Goal: Information Seeking & Learning: Learn about a topic

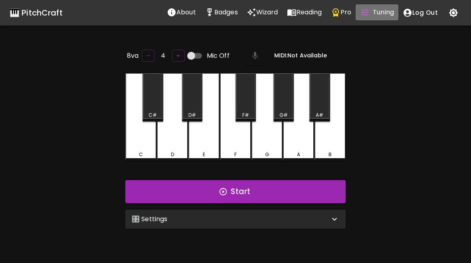
click at [371, 12] on button "Tuning" at bounding box center [377, 12] width 43 height 16
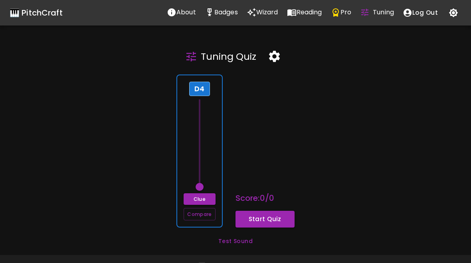
click at [259, 17] on p "Wizard" at bounding box center [267, 13] width 22 height 10
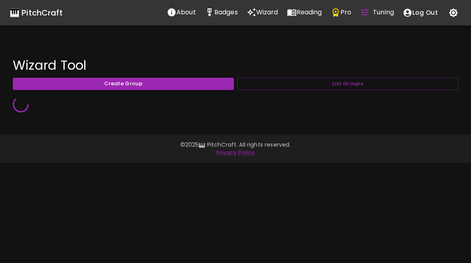
click at [411, 83] on button "List Groups" at bounding box center [347, 84] width 221 height 12
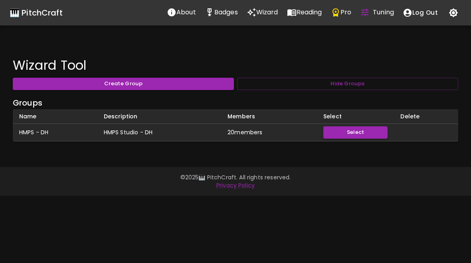
click at [412, 83] on button "Hide Groups" at bounding box center [347, 84] width 221 height 12
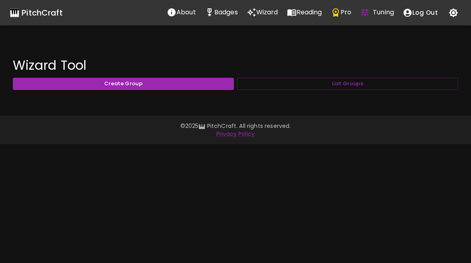
click at [411, 83] on button "List Groups" at bounding box center [347, 84] width 221 height 12
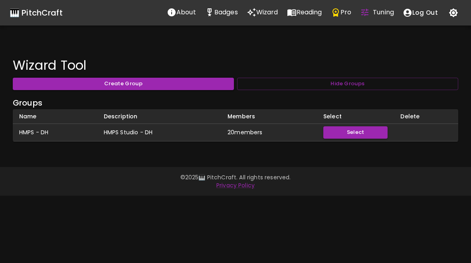
click at [409, 85] on button "Hide Groups" at bounding box center [347, 84] width 221 height 12
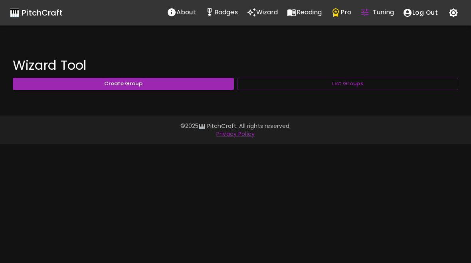
click at [407, 81] on button "List Groups" at bounding box center [347, 84] width 221 height 12
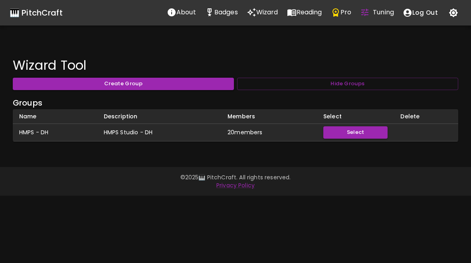
click at [26, 15] on div "🎹 PitchCraft" at bounding box center [36, 12] width 53 height 13
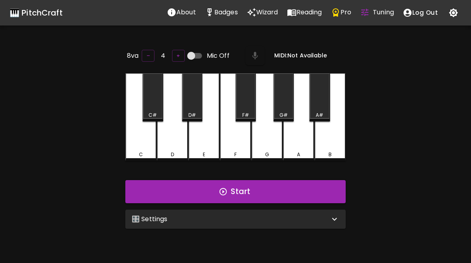
click at [285, 215] on div "🎛️ Settings" at bounding box center [231, 220] width 198 height 10
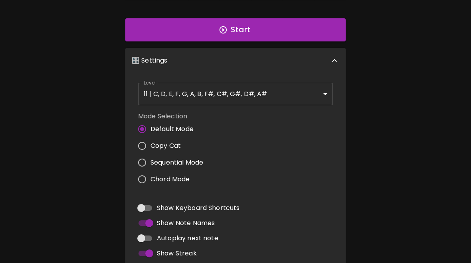
scroll to position [158, 0]
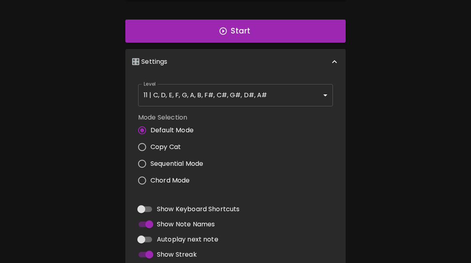
click at [142, 148] on input "Copy Cat" at bounding box center [142, 147] width 17 height 17
radio input "true"
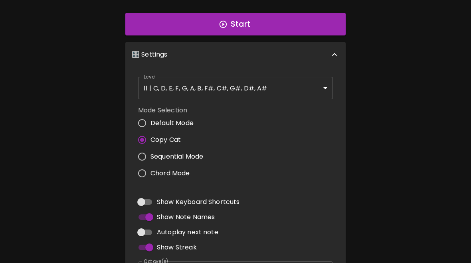
click at [247, 91] on body "🎹 PitchCraft About Badges Wizard Reading Pro Tuning Log Out 8va – 4 + MIDI: Not…" at bounding box center [235, 103] width 471 height 522
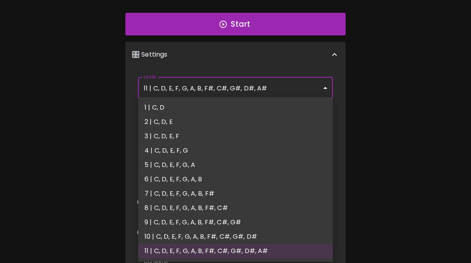
click at [187, 109] on li "1 | C, D" at bounding box center [235, 108] width 195 height 14
type input "1"
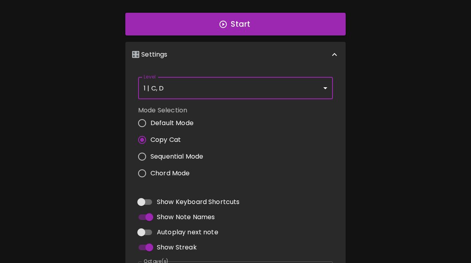
click at [301, 28] on button "Start" at bounding box center [235, 24] width 220 height 23
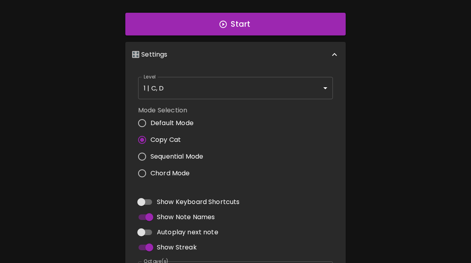
scroll to position [80, 0]
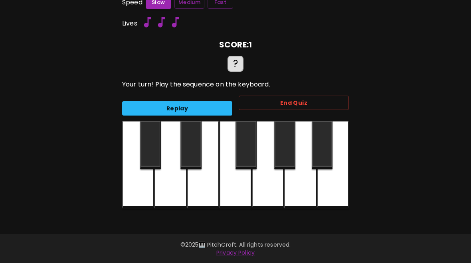
click at [141, 191] on div at bounding box center [138, 165] width 32 height 88
click at [141, 188] on div at bounding box center [138, 165] width 32 height 88
click at [210, 103] on button "Replay" at bounding box center [177, 108] width 110 height 15
click at [142, 190] on div at bounding box center [138, 165] width 32 height 88
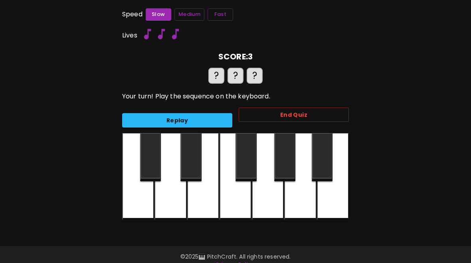
click at [218, 15] on button "Fast" at bounding box center [221, 14] width 26 height 12
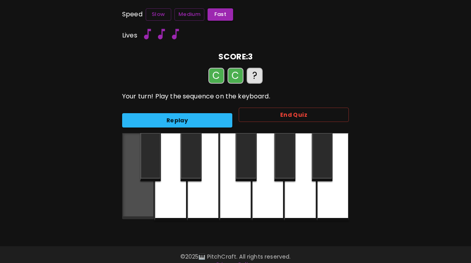
click at [138, 201] on div at bounding box center [138, 176] width 32 height 86
click at [139, 203] on div at bounding box center [138, 176] width 32 height 86
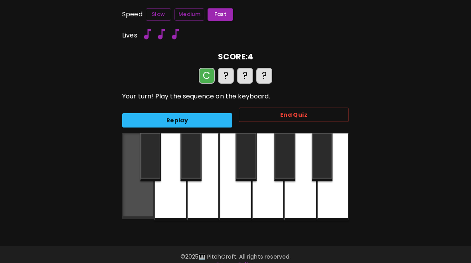
click at [139, 197] on div at bounding box center [138, 176] width 32 height 86
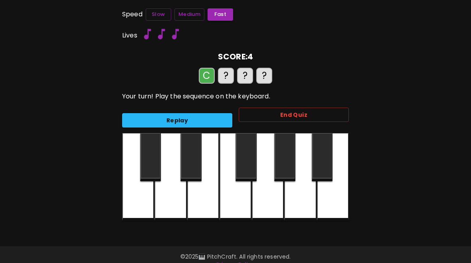
click at [139, 197] on div at bounding box center [138, 177] width 32 height 88
click at [137, 195] on div at bounding box center [138, 177] width 32 height 88
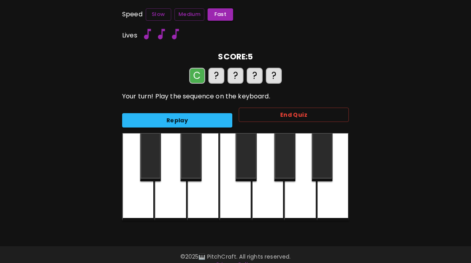
click at [140, 200] on div at bounding box center [138, 177] width 32 height 88
click at [136, 201] on div at bounding box center [138, 177] width 32 height 88
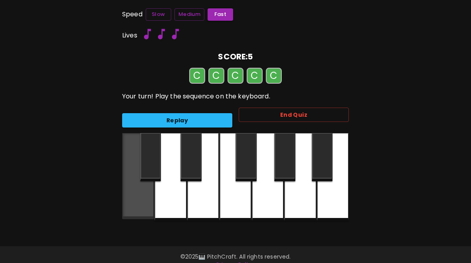
click at [134, 200] on div at bounding box center [138, 176] width 32 height 86
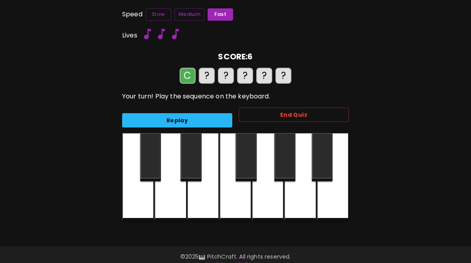
click at [136, 198] on div at bounding box center [138, 177] width 32 height 88
click at [133, 202] on div at bounding box center [138, 177] width 32 height 88
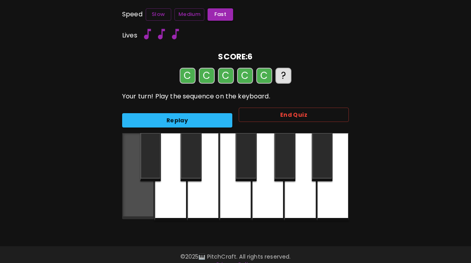
click at [135, 202] on div at bounding box center [138, 176] width 32 height 86
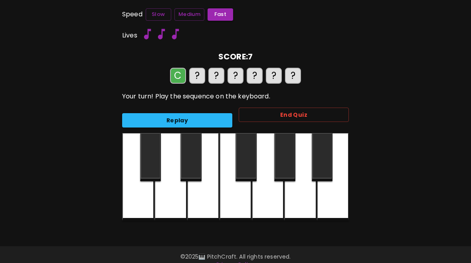
click at [138, 197] on div at bounding box center [138, 177] width 32 height 88
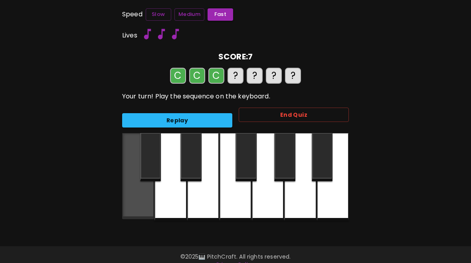
click at [136, 200] on div at bounding box center [138, 176] width 32 height 86
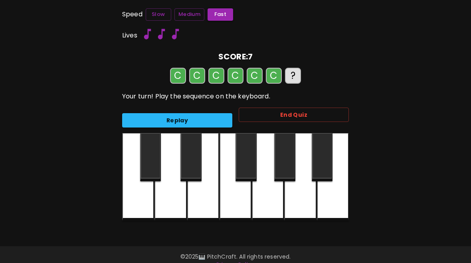
click at [142, 199] on div at bounding box center [138, 177] width 32 height 88
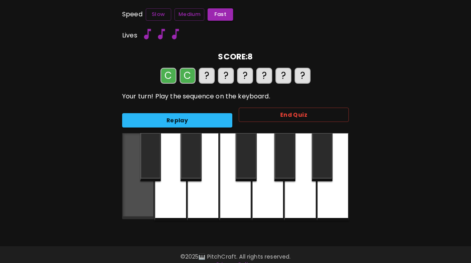
click at [134, 199] on div at bounding box center [138, 176] width 32 height 86
click at [136, 200] on div at bounding box center [138, 176] width 32 height 86
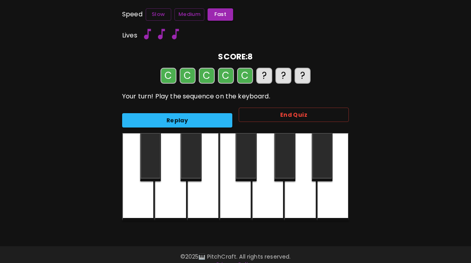
click at [138, 202] on div at bounding box center [138, 177] width 32 height 88
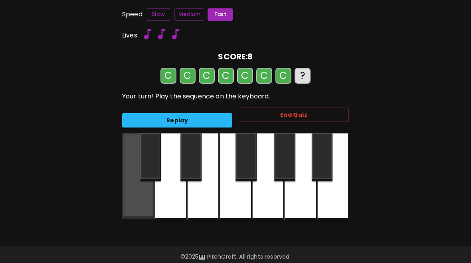
click at [140, 200] on div at bounding box center [138, 176] width 32 height 86
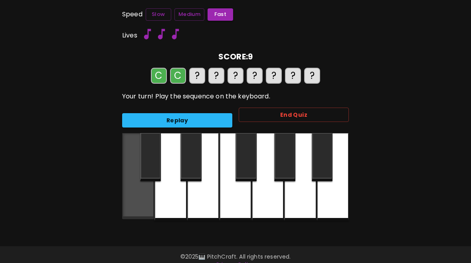
click at [136, 200] on div at bounding box center [138, 176] width 32 height 86
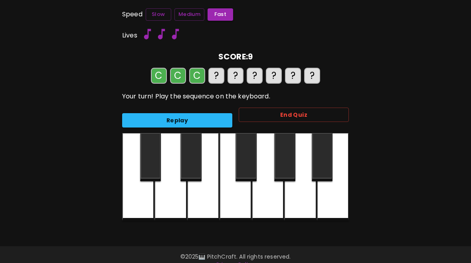
click at [135, 200] on div at bounding box center [138, 177] width 32 height 88
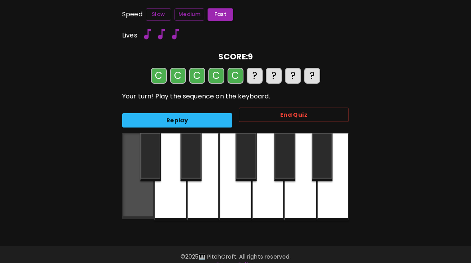
click at [135, 201] on div at bounding box center [138, 176] width 32 height 86
click at [136, 200] on div at bounding box center [138, 176] width 32 height 86
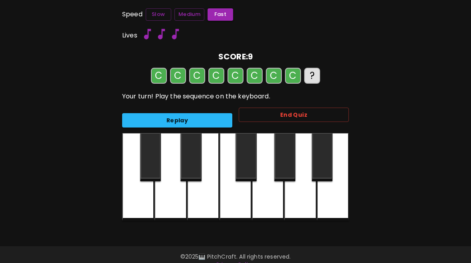
click at [136, 201] on div at bounding box center [138, 177] width 32 height 88
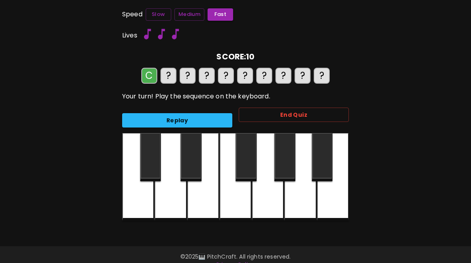
click at [142, 201] on div at bounding box center [138, 177] width 32 height 88
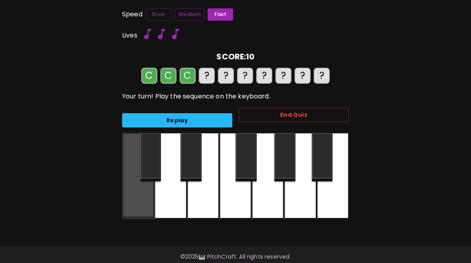
click at [139, 203] on div at bounding box center [138, 176] width 32 height 86
click at [140, 200] on div at bounding box center [138, 176] width 32 height 86
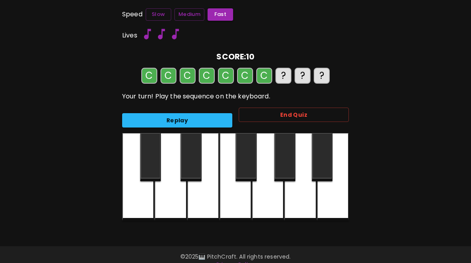
click at [139, 198] on div at bounding box center [138, 177] width 32 height 88
click at [138, 195] on div at bounding box center [138, 177] width 32 height 88
click at [178, 202] on div at bounding box center [170, 177] width 32 height 88
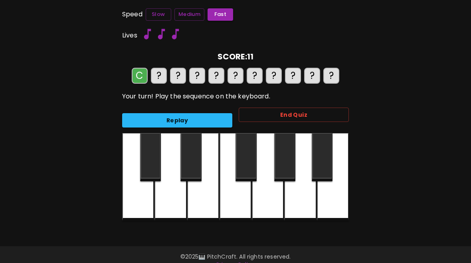
click at [136, 198] on div at bounding box center [138, 177] width 32 height 88
click at [136, 197] on div at bounding box center [138, 177] width 32 height 88
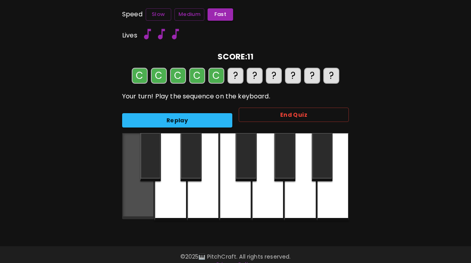
click at [133, 194] on div at bounding box center [138, 176] width 32 height 86
click at [134, 194] on div at bounding box center [138, 176] width 32 height 86
click at [135, 194] on div at bounding box center [138, 176] width 32 height 86
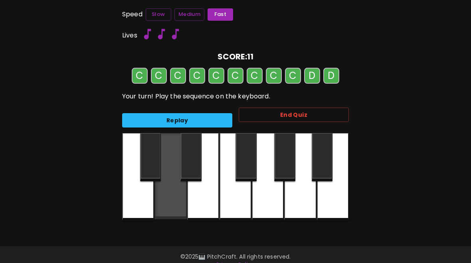
click at [178, 199] on div at bounding box center [170, 176] width 32 height 86
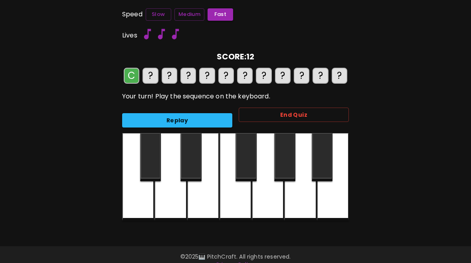
click at [138, 201] on div at bounding box center [138, 177] width 32 height 88
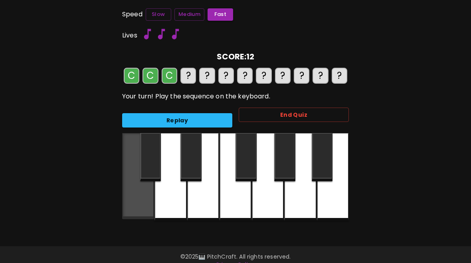
click at [138, 203] on div at bounding box center [138, 176] width 32 height 86
click at [137, 202] on div at bounding box center [138, 176] width 32 height 86
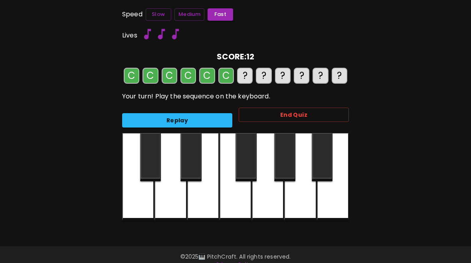
click at [139, 203] on div at bounding box center [138, 177] width 32 height 88
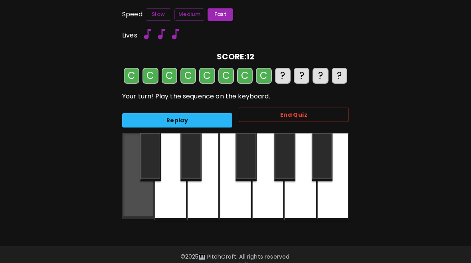
click at [139, 203] on div at bounding box center [138, 176] width 32 height 86
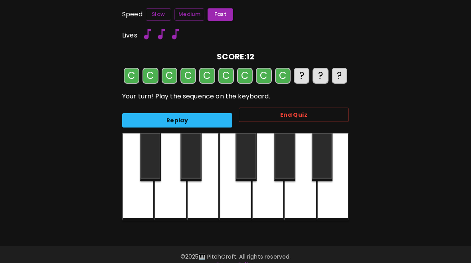
click at [141, 202] on div at bounding box center [138, 177] width 32 height 88
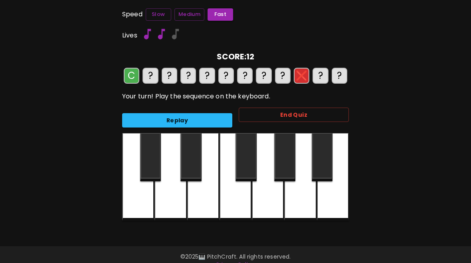
click at [143, 196] on div at bounding box center [138, 177] width 32 height 88
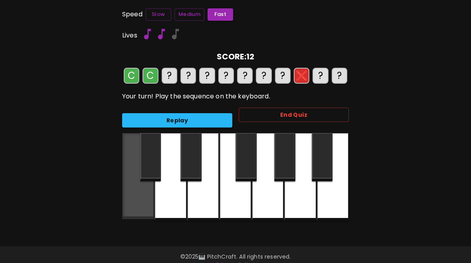
click at [141, 194] on div at bounding box center [138, 176] width 32 height 86
click at [141, 193] on div at bounding box center [138, 176] width 32 height 86
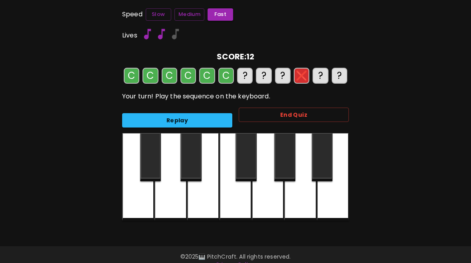
click at [141, 193] on div at bounding box center [138, 177] width 32 height 88
click at [144, 200] on div at bounding box center [138, 177] width 32 height 88
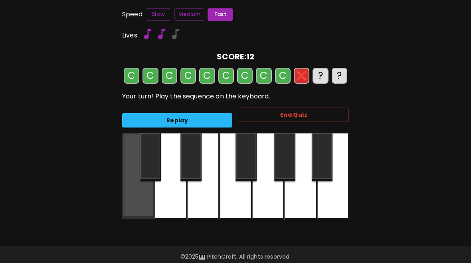
click at [148, 195] on div at bounding box center [138, 176] width 32 height 86
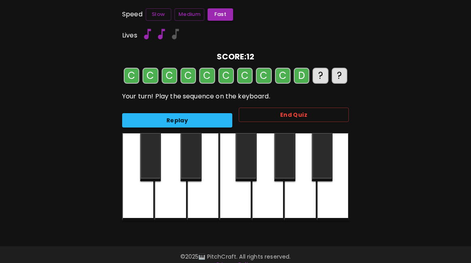
click at [173, 201] on div at bounding box center [170, 177] width 32 height 88
click at [172, 199] on div at bounding box center [170, 177] width 32 height 88
click at [142, 202] on div at bounding box center [138, 177] width 32 height 88
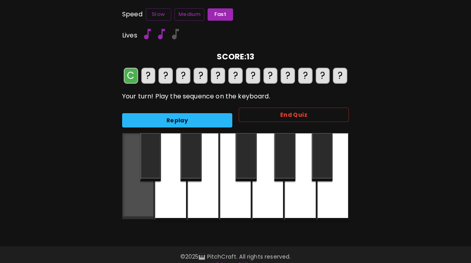
click at [130, 203] on div at bounding box center [138, 176] width 32 height 86
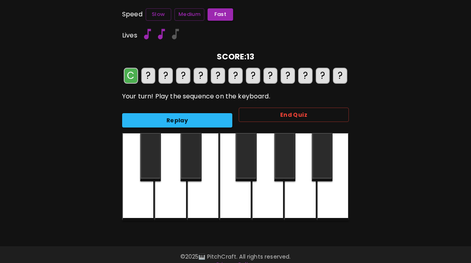
click at [130, 203] on div at bounding box center [138, 177] width 32 height 88
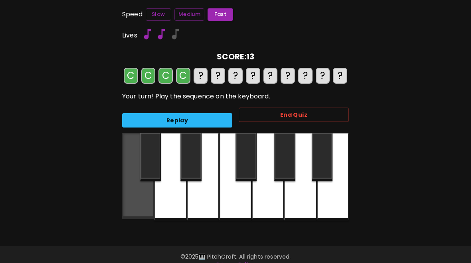
click at [133, 198] on div at bounding box center [138, 176] width 32 height 86
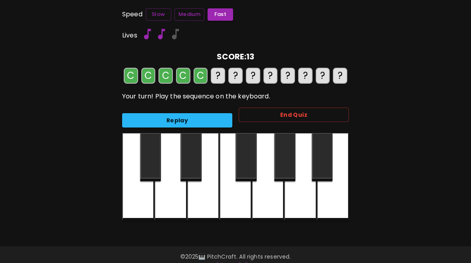
click at [129, 195] on div at bounding box center [138, 177] width 32 height 88
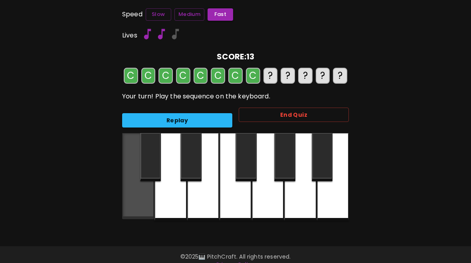
click at [131, 192] on div at bounding box center [138, 176] width 32 height 86
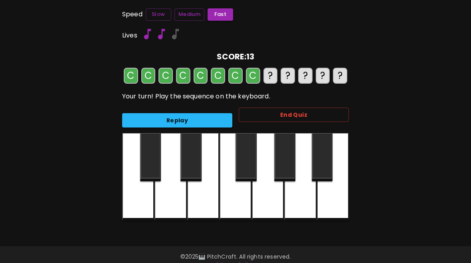
click at [138, 193] on div at bounding box center [138, 177] width 32 height 88
click at [5, 198] on div "🎹 PitchCraft About Badges Wizard Reading Pro Tuning Log Out 8va – 4 + MIDI: Not…" at bounding box center [235, 86] width 471 height 308
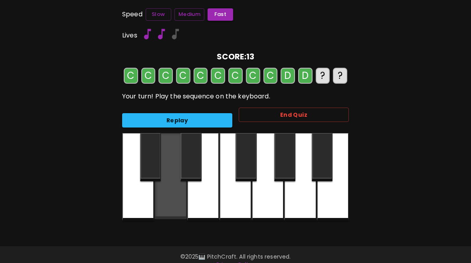
click at [174, 190] on div at bounding box center [170, 176] width 32 height 86
click at [173, 193] on div at bounding box center [170, 176] width 32 height 86
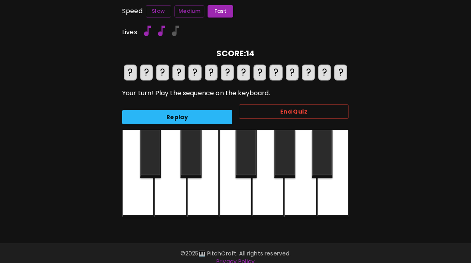
scroll to position [70, 0]
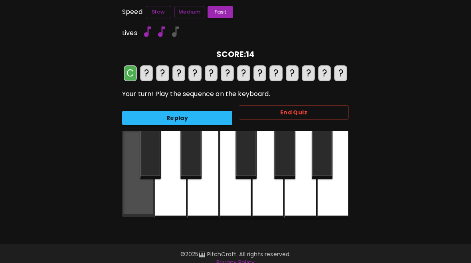
click at [131, 198] on div at bounding box center [138, 174] width 32 height 86
click at [128, 194] on div at bounding box center [138, 174] width 32 height 86
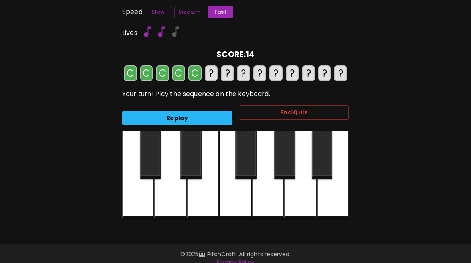
click at [131, 196] on div at bounding box center [138, 175] width 32 height 88
click at [207, 120] on button "Replay" at bounding box center [177, 118] width 110 height 15
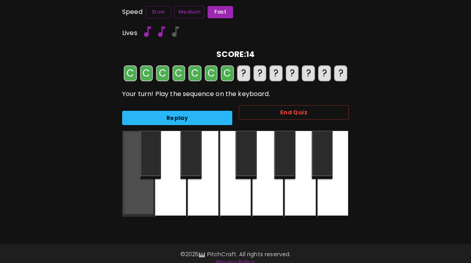
click at [144, 202] on div at bounding box center [138, 174] width 32 height 86
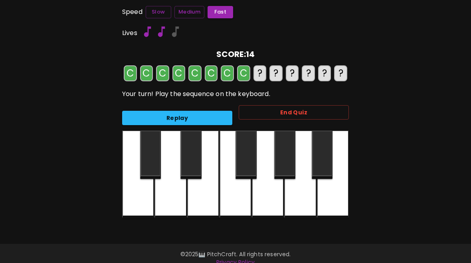
click at [145, 203] on div at bounding box center [138, 175] width 32 height 88
click at [145, 198] on div at bounding box center [138, 175] width 32 height 88
click at [176, 193] on div at bounding box center [170, 175] width 32 height 88
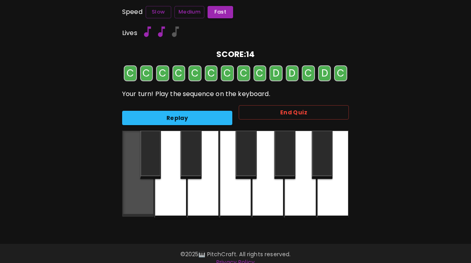
click at [138, 195] on div at bounding box center [138, 174] width 32 height 86
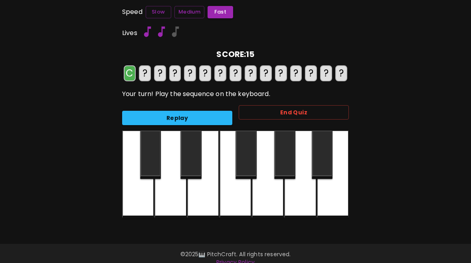
click at [133, 192] on div at bounding box center [138, 175] width 32 height 88
click at [140, 198] on div at bounding box center [138, 175] width 32 height 88
click at [201, 114] on button "Replay" at bounding box center [177, 118] width 110 height 15
click at [128, 196] on div at bounding box center [138, 175] width 32 height 88
click at [128, 195] on div at bounding box center [138, 175] width 32 height 88
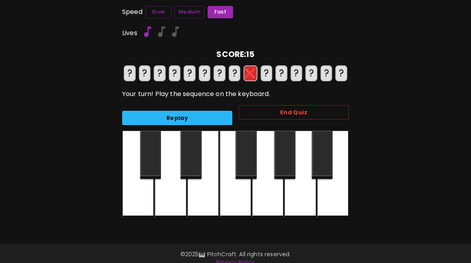
click at [173, 194] on div at bounding box center [170, 175] width 32 height 88
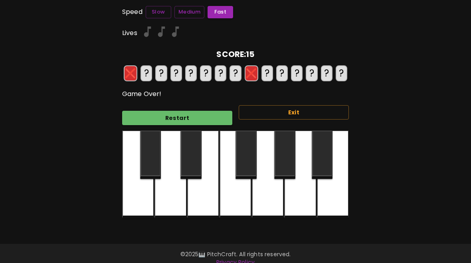
click at [192, 111] on button "Restart" at bounding box center [177, 118] width 110 height 15
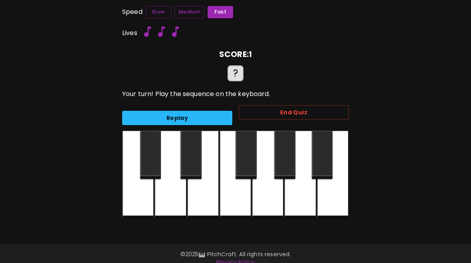
click at [202, 139] on div at bounding box center [203, 175] width 32 height 88
click at [206, 112] on button "Replay" at bounding box center [177, 118] width 110 height 15
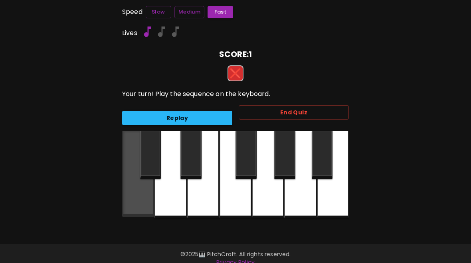
click at [134, 202] on div at bounding box center [138, 174] width 32 height 86
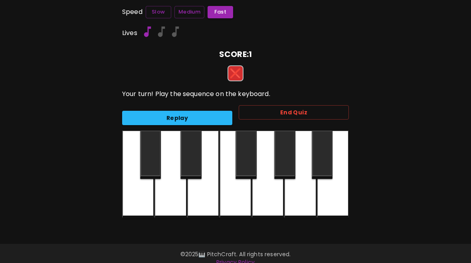
click at [208, 116] on button "Replay" at bounding box center [177, 118] width 110 height 15
click at [208, 117] on button "Replay" at bounding box center [177, 118] width 110 height 15
click at [208, 114] on button "Replay" at bounding box center [177, 118] width 110 height 15
click at [167, 191] on div at bounding box center [170, 175] width 32 height 88
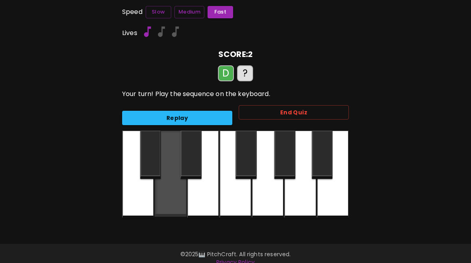
click at [168, 194] on div at bounding box center [170, 174] width 32 height 86
click at [168, 192] on div at bounding box center [170, 174] width 32 height 86
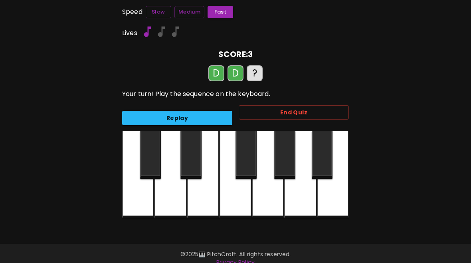
click at [134, 195] on div at bounding box center [138, 175] width 32 height 88
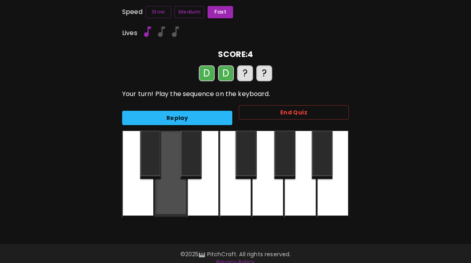
click at [176, 195] on div at bounding box center [170, 174] width 32 height 86
click at [171, 197] on div at bounding box center [170, 174] width 32 height 86
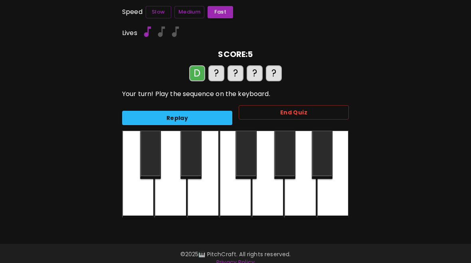
click at [172, 190] on div at bounding box center [170, 175] width 32 height 88
click at [142, 200] on div at bounding box center [138, 175] width 32 height 88
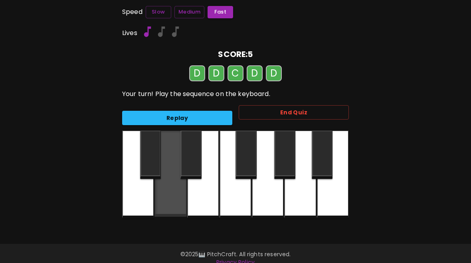
click at [181, 187] on div at bounding box center [170, 174] width 32 height 86
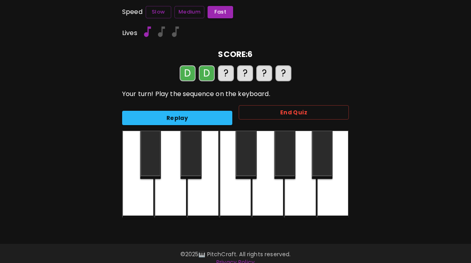
click at [170, 196] on div at bounding box center [170, 175] width 32 height 88
click at [168, 194] on div at bounding box center [170, 175] width 32 height 88
click at [144, 205] on div at bounding box center [138, 175] width 32 height 88
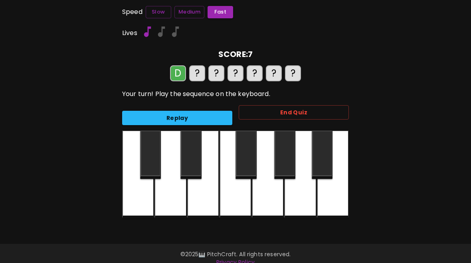
click at [174, 189] on div at bounding box center [170, 175] width 32 height 88
click at [171, 189] on div at bounding box center [170, 175] width 32 height 88
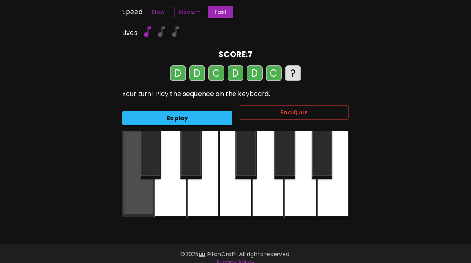
click at [138, 198] on div at bounding box center [138, 174] width 32 height 86
click at [151, 198] on div at bounding box center [138, 174] width 32 height 86
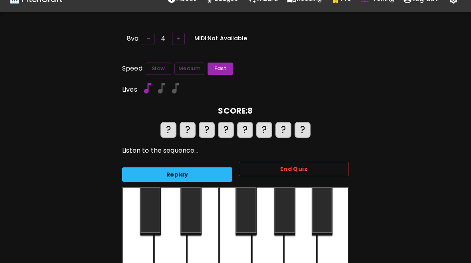
scroll to position [0, 0]
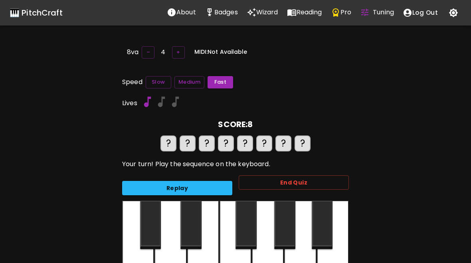
click at [219, 12] on p "Badges" at bounding box center [226, 13] width 24 height 10
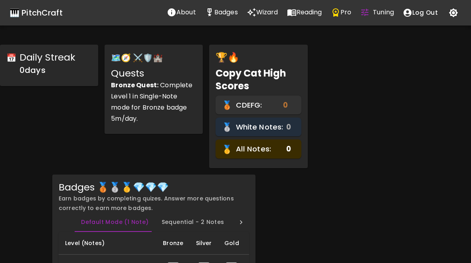
click at [18, 14] on div "🎹 PitchCraft" at bounding box center [36, 12] width 53 height 13
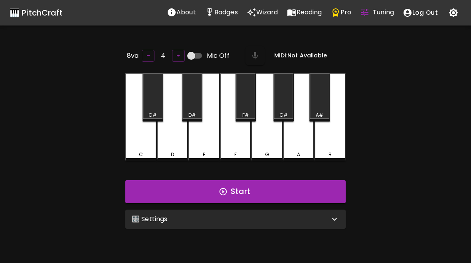
click at [260, 218] on div "🎛️ Settings" at bounding box center [231, 220] width 198 height 10
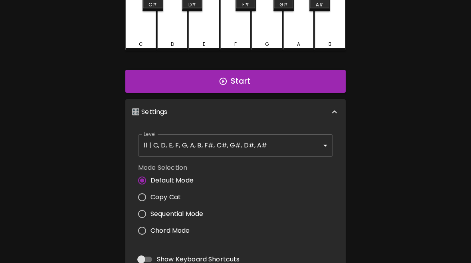
scroll to position [110, 0]
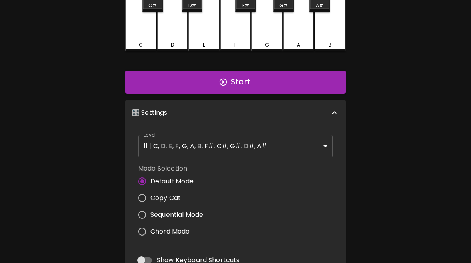
click at [145, 178] on input "Default Mode" at bounding box center [142, 181] width 17 height 17
click at [245, 148] on body "🎹 PitchCraft About Badges Wizard Reading Pro Tuning Log Out 8va – 4 + Mic Off M…" at bounding box center [235, 154] width 471 height 529
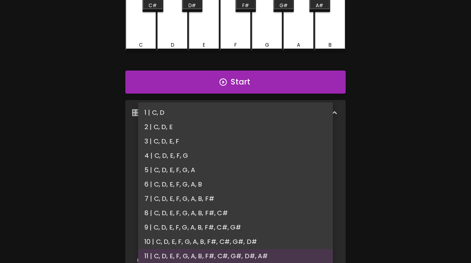
click at [160, 113] on li "1 | C, D" at bounding box center [235, 113] width 195 height 14
type input "1"
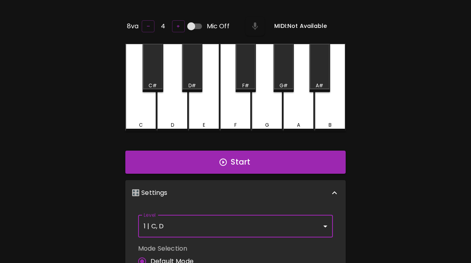
scroll to position [22, 0]
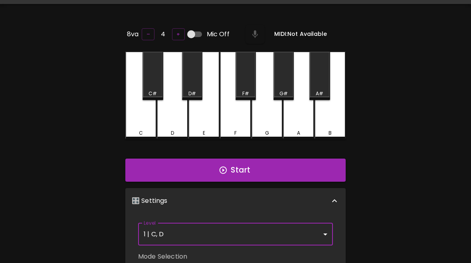
click at [260, 168] on button "Start" at bounding box center [235, 170] width 220 height 23
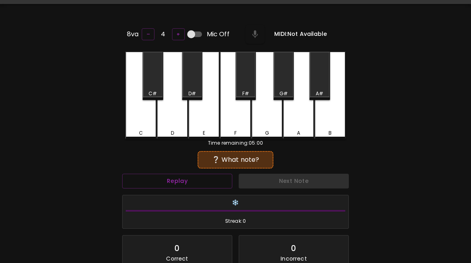
click at [144, 130] on div "C" at bounding box center [141, 133] width 30 height 7
click at [140, 126] on div "C" at bounding box center [140, 96] width 31 height 88
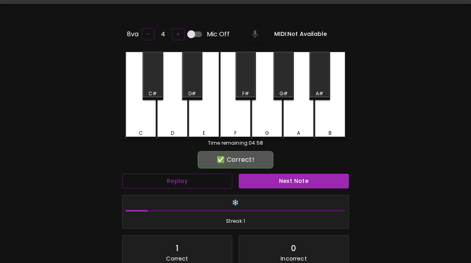
click at [281, 180] on button "Next Note" at bounding box center [294, 181] width 110 height 15
click at [174, 124] on div "D" at bounding box center [172, 96] width 31 height 88
click at [285, 181] on button "Next Note" at bounding box center [294, 181] width 110 height 15
click at [139, 124] on div "C" at bounding box center [140, 96] width 31 height 88
click at [273, 181] on button "Next Note" at bounding box center [294, 181] width 110 height 15
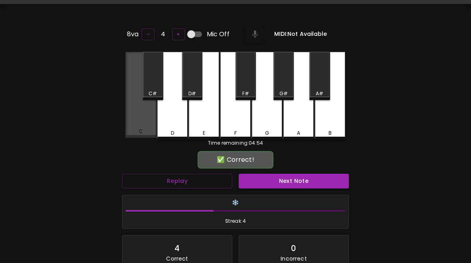
click at [140, 124] on div "C" at bounding box center [140, 95] width 31 height 86
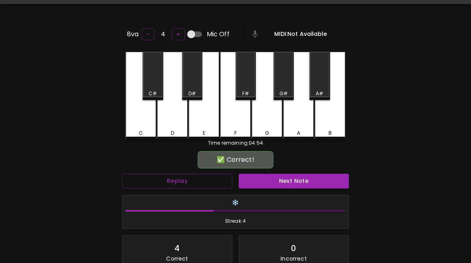
click at [273, 178] on button "Next Note" at bounding box center [294, 181] width 110 height 15
click at [165, 123] on div "D" at bounding box center [172, 96] width 31 height 88
click at [266, 180] on button "Next Note" at bounding box center [294, 181] width 110 height 15
click at [164, 121] on div "D" at bounding box center [172, 96] width 31 height 88
click at [272, 182] on button "Next Note" at bounding box center [294, 181] width 110 height 15
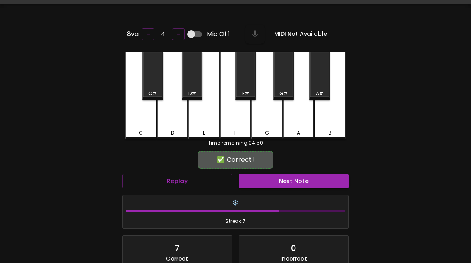
click at [167, 121] on div "D" at bounding box center [172, 96] width 31 height 88
click at [298, 181] on button "Next Note" at bounding box center [294, 181] width 110 height 15
click at [170, 124] on div "D" at bounding box center [172, 96] width 31 height 88
click at [296, 183] on button "Next Note" at bounding box center [294, 181] width 110 height 15
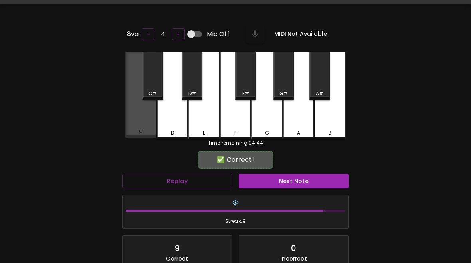
click at [299, 186] on button "Next Note" at bounding box center [294, 181] width 110 height 15
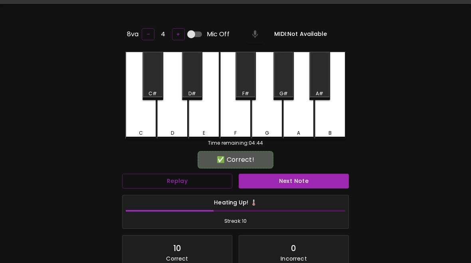
click at [303, 192] on div "Heating Up! 🌡️ Streak: 10" at bounding box center [235, 212] width 233 height 41
click at [301, 183] on button "Next Note" at bounding box center [294, 181] width 110 height 15
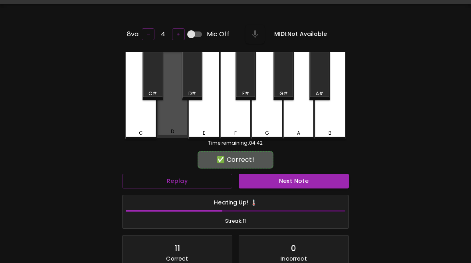
click at [296, 186] on button "Next Note" at bounding box center [294, 181] width 110 height 15
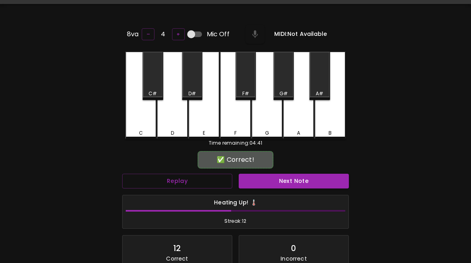
click at [300, 183] on button "Next Note" at bounding box center [294, 181] width 110 height 15
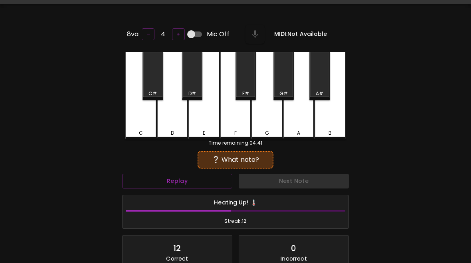
click at [166, 121] on div "D" at bounding box center [172, 96] width 31 height 88
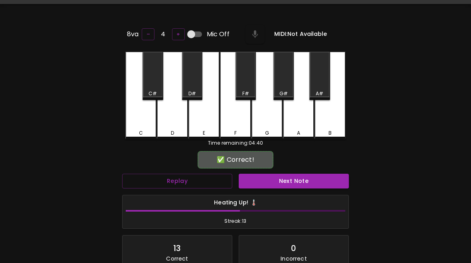
click at [289, 181] on button "Next Note" at bounding box center [294, 181] width 110 height 15
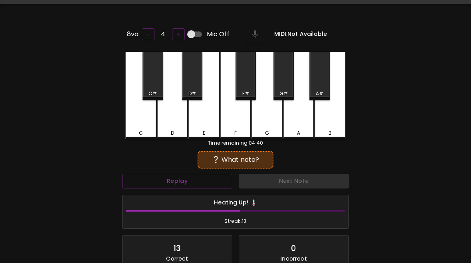
click at [147, 126] on div "C" at bounding box center [140, 96] width 31 height 88
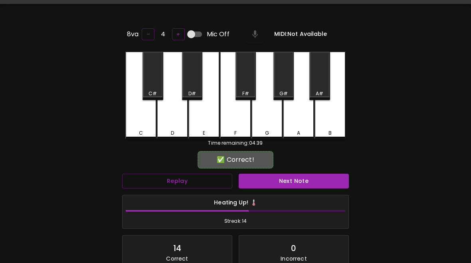
click at [282, 196] on div "Heating Up! 🌡️ Streak: 14" at bounding box center [236, 213] width 226 height 34
click at [276, 181] on button "Next Note" at bounding box center [294, 181] width 110 height 15
click at [179, 124] on div "D" at bounding box center [172, 96] width 31 height 88
click at [291, 184] on button "Next Note" at bounding box center [294, 181] width 110 height 15
click at [176, 127] on div "D" at bounding box center [172, 96] width 31 height 88
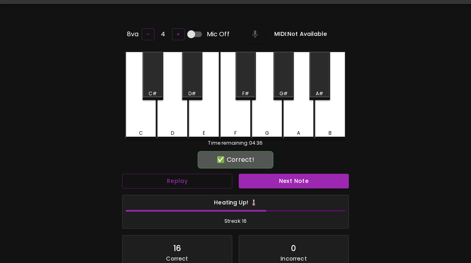
click at [297, 182] on button "Next Note" at bounding box center [294, 181] width 110 height 15
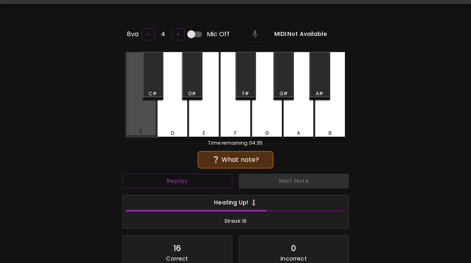
click at [136, 126] on div "C" at bounding box center [140, 95] width 31 height 86
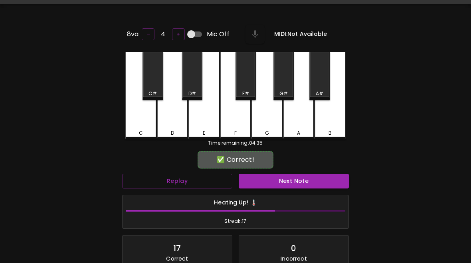
click at [290, 183] on button "Next Note" at bounding box center [294, 181] width 110 height 15
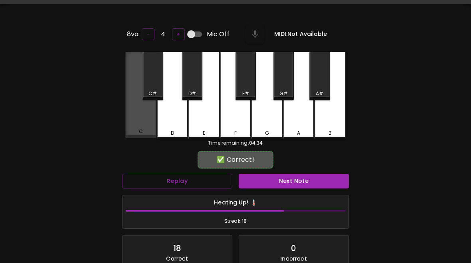
click at [144, 129] on div "C" at bounding box center [141, 131] width 30 height 7
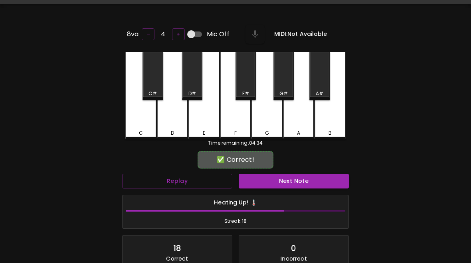
click at [298, 178] on button "Next Note" at bounding box center [294, 181] width 110 height 15
click at [146, 127] on div "C" at bounding box center [140, 96] width 31 height 88
click at [295, 177] on button "Next Note" at bounding box center [294, 181] width 110 height 15
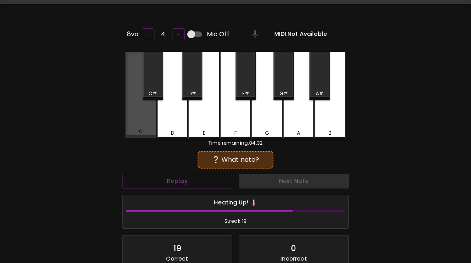
click at [144, 129] on div "C" at bounding box center [141, 131] width 30 height 7
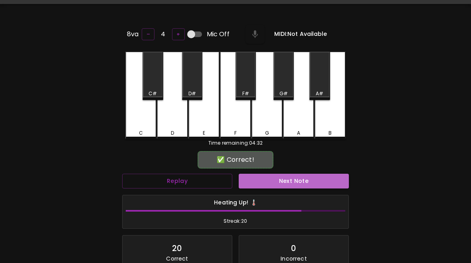
click at [308, 178] on button "Next Note" at bounding box center [294, 181] width 110 height 15
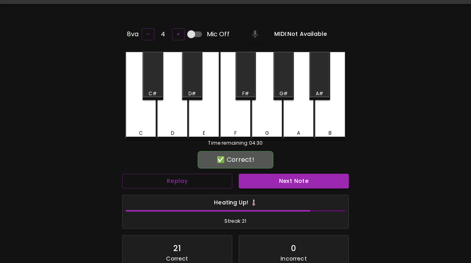
click at [178, 130] on div "D" at bounding box center [173, 133] width 30 height 7
click at [292, 176] on button "Next Note" at bounding box center [294, 181] width 110 height 15
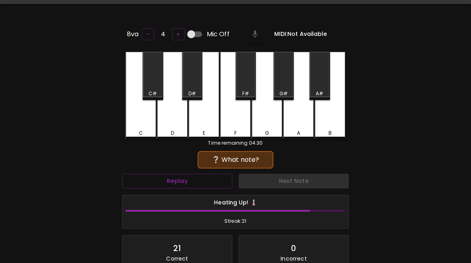
click at [142, 127] on div "C" at bounding box center [140, 96] width 31 height 88
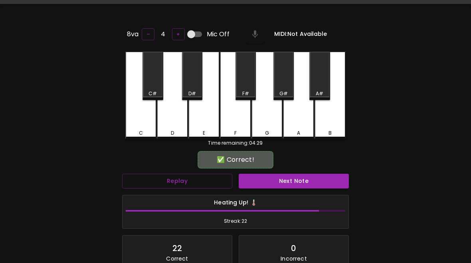
click at [303, 177] on button "Next Note" at bounding box center [294, 181] width 110 height 15
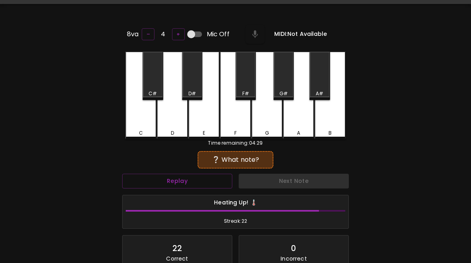
click at [137, 131] on div "C" at bounding box center [141, 133] width 30 height 7
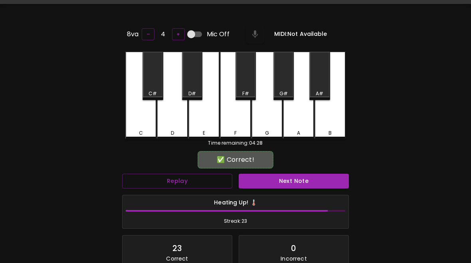
click at [295, 175] on button "Next Note" at bounding box center [294, 181] width 110 height 15
click at [146, 130] on div "C" at bounding box center [141, 133] width 30 height 7
click at [291, 178] on button "Next Note" at bounding box center [294, 181] width 110 height 15
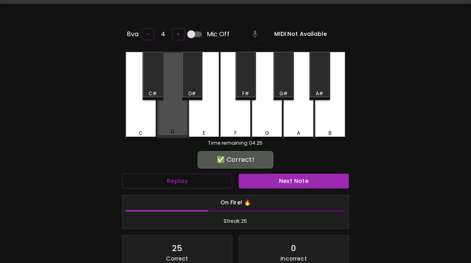
click at [171, 124] on div "D" at bounding box center [172, 95] width 31 height 86
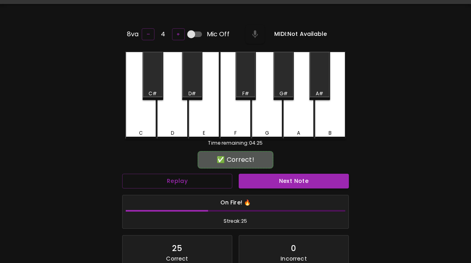
click at [297, 174] on button "Next Note" at bounding box center [294, 181] width 110 height 15
click at [140, 130] on div "C" at bounding box center [141, 133] width 4 height 7
click at [289, 181] on button "Next Note" at bounding box center [294, 181] width 110 height 15
click at [139, 127] on div "C" at bounding box center [140, 96] width 31 height 88
click at [286, 179] on button "Next Note" at bounding box center [294, 181] width 110 height 15
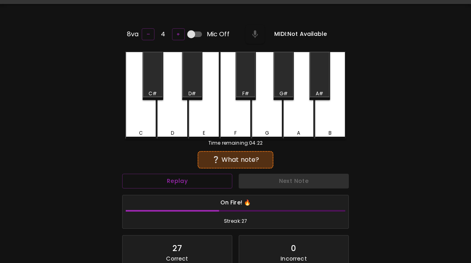
click at [142, 121] on div "C" at bounding box center [140, 96] width 31 height 88
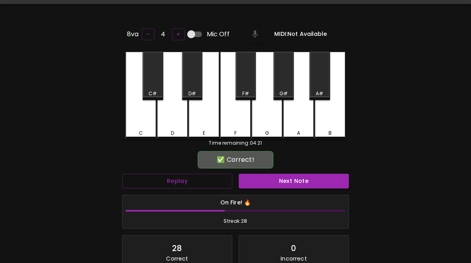
click at [293, 185] on button "Next Note" at bounding box center [294, 181] width 110 height 15
click at [173, 125] on div "D" at bounding box center [172, 96] width 31 height 88
click at [296, 174] on button "Next Note" at bounding box center [294, 181] width 110 height 15
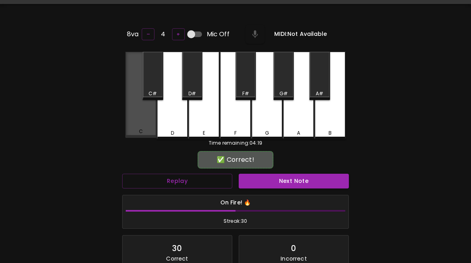
click at [150, 127] on div "C" at bounding box center [140, 95] width 31 height 86
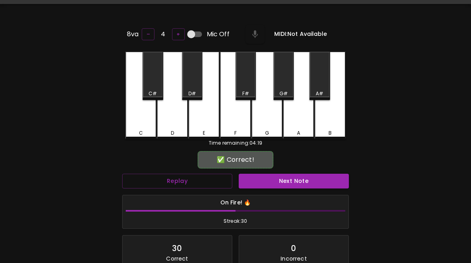
click at [289, 186] on button "Next Note" at bounding box center [294, 181] width 110 height 15
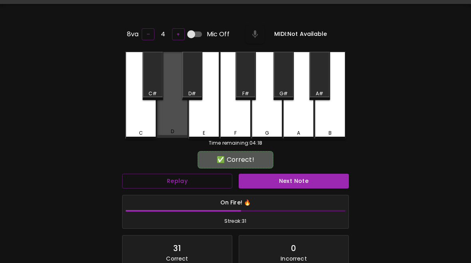
click at [173, 132] on div "D" at bounding box center [172, 131] width 3 height 7
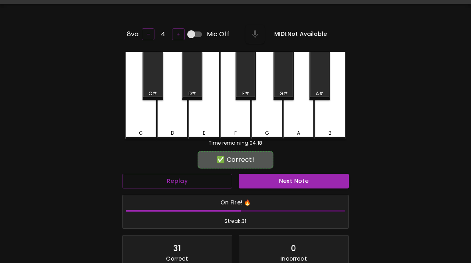
click at [288, 178] on button "Next Note" at bounding box center [294, 181] width 110 height 15
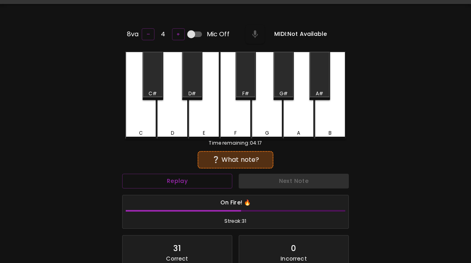
click at [141, 130] on div "C" at bounding box center [141, 133] width 4 height 7
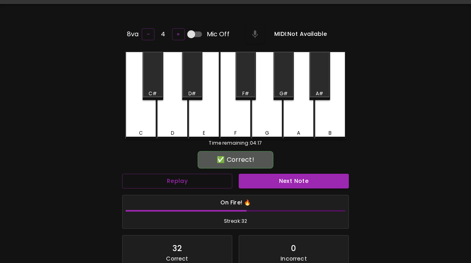
click at [292, 180] on button "Next Note" at bounding box center [294, 181] width 110 height 15
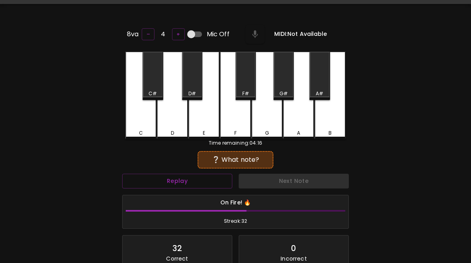
click at [145, 127] on div "C" at bounding box center [140, 96] width 31 height 88
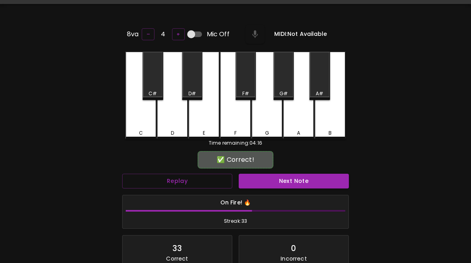
click at [299, 175] on button "Next Note" at bounding box center [294, 181] width 110 height 15
click at [143, 130] on div "C" at bounding box center [141, 133] width 30 height 7
click at [293, 186] on button "Next Note" at bounding box center [294, 181] width 110 height 15
click at [170, 125] on div "D" at bounding box center [172, 96] width 31 height 88
click at [279, 180] on button "Next Note" at bounding box center [294, 181] width 110 height 15
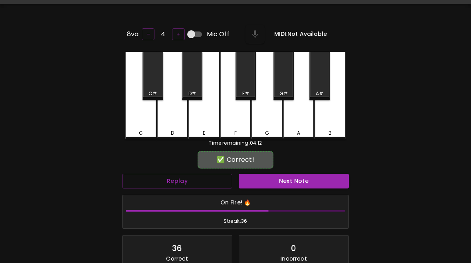
click at [174, 123] on div "D" at bounding box center [172, 96] width 31 height 88
click at [260, 178] on button "Next Note" at bounding box center [294, 181] width 110 height 15
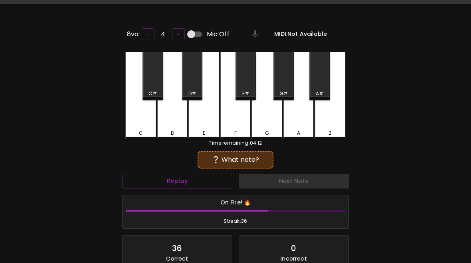
click at [141, 125] on div "C" at bounding box center [140, 96] width 31 height 88
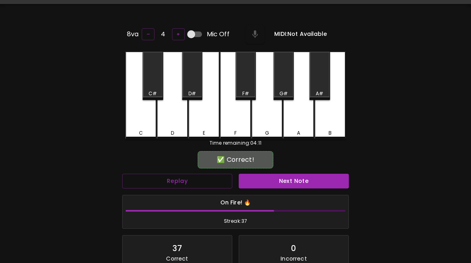
click at [293, 178] on button "Next Note" at bounding box center [294, 181] width 110 height 15
click at [174, 124] on div "D" at bounding box center [172, 96] width 31 height 88
click at [303, 185] on button "Next Note" at bounding box center [294, 181] width 110 height 15
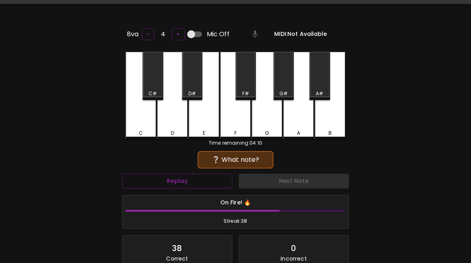
click at [173, 124] on div "D" at bounding box center [172, 96] width 31 height 88
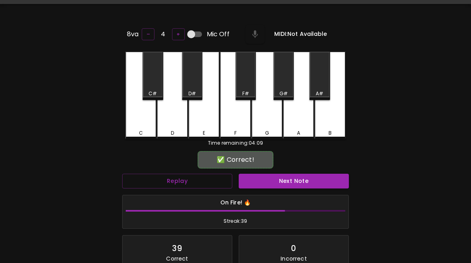
click at [310, 180] on button "Next Note" at bounding box center [294, 181] width 110 height 15
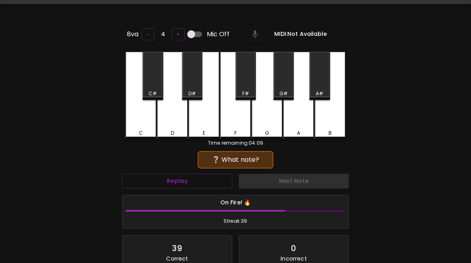
click at [139, 122] on div "C" at bounding box center [140, 96] width 31 height 88
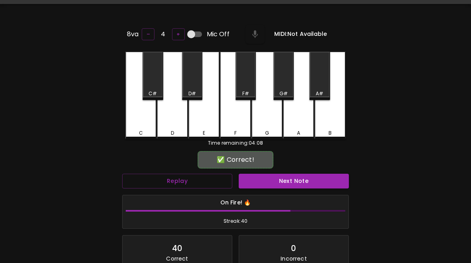
click at [294, 183] on button "Next Note" at bounding box center [294, 181] width 110 height 15
click at [144, 126] on div "C" at bounding box center [140, 96] width 31 height 88
click at [310, 176] on button "Next Note" at bounding box center [294, 181] width 110 height 15
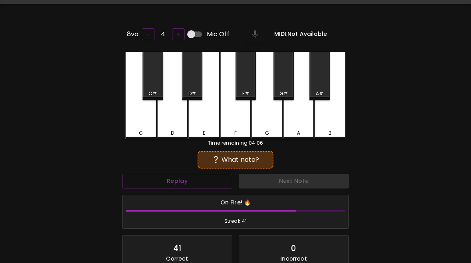
click at [144, 126] on div "C" at bounding box center [140, 96] width 31 height 88
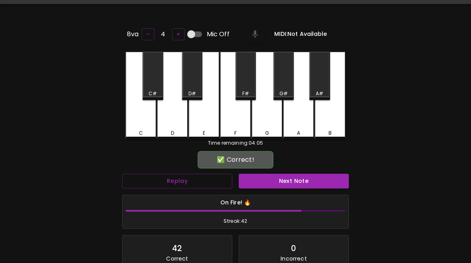
click at [317, 176] on button "Next Note" at bounding box center [294, 181] width 110 height 15
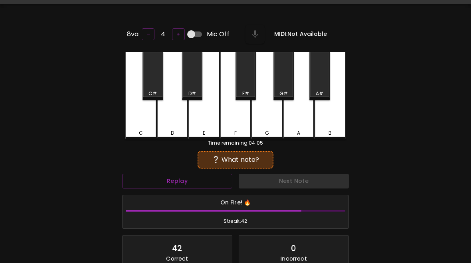
click at [171, 126] on div "D" at bounding box center [172, 96] width 31 height 88
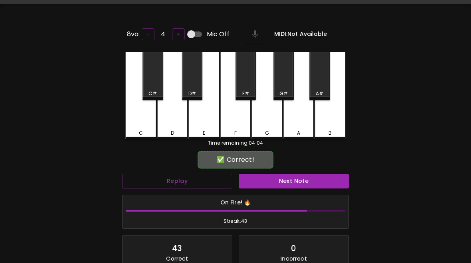
click at [272, 179] on button "Next Note" at bounding box center [294, 181] width 110 height 15
click at [149, 126] on div "C" at bounding box center [140, 96] width 31 height 88
click at [300, 178] on button "Next Note" at bounding box center [294, 181] width 110 height 15
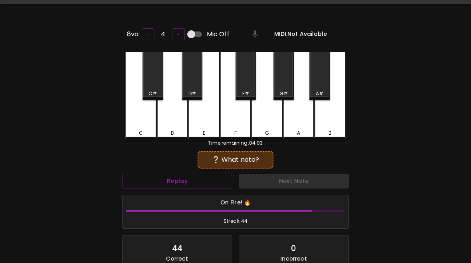
click at [144, 131] on div "C" at bounding box center [141, 133] width 30 height 7
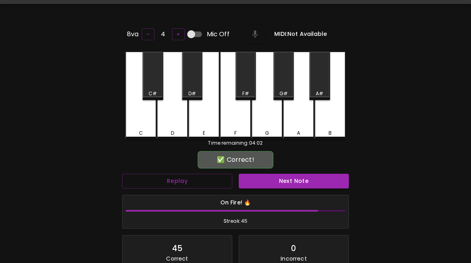
click at [290, 185] on button "Next Note" at bounding box center [294, 181] width 110 height 15
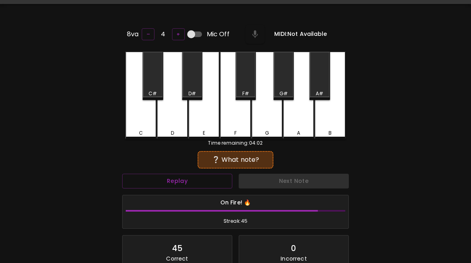
click at [138, 130] on div "C" at bounding box center [141, 133] width 30 height 7
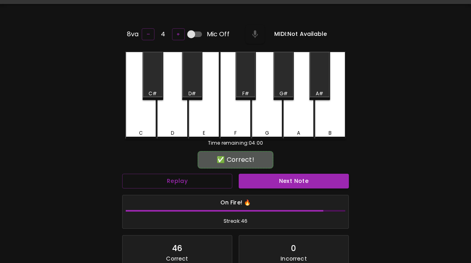
click at [305, 178] on button "Next Note" at bounding box center [294, 181] width 110 height 15
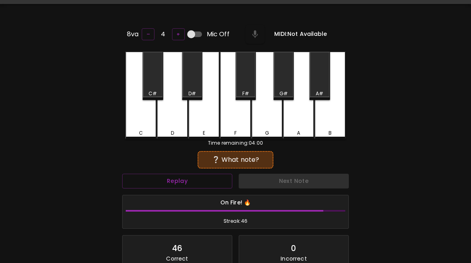
click at [174, 119] on div "D" at bounding box center [172, 96] width 31 height 88
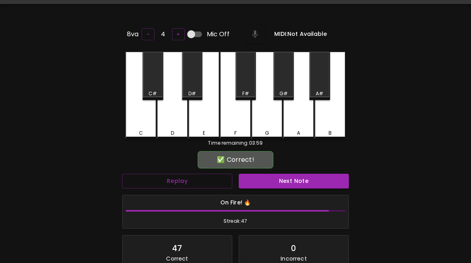
click at [314, 178] on button "Next Note" at bounding box center [294, 181] width 110 height 15
click at [143, 122] on div "C" at bounding box center [140, 96] width 31 height 88
click at [297, 178] on button "Next Note" at bounding box center [294, 181] width 110 height 15
click at [144, 123] on div "C" at bounding box center [140, 96] width 31 height 88
click at [288, 177] on button "Next Note" at bounding box center [294, 181] width 110 height 15
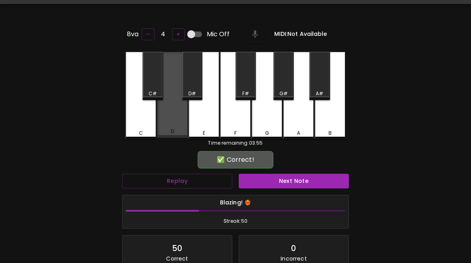
click at [176, 126] on div "D" at bounding box center [172, 95] width 31 height 86
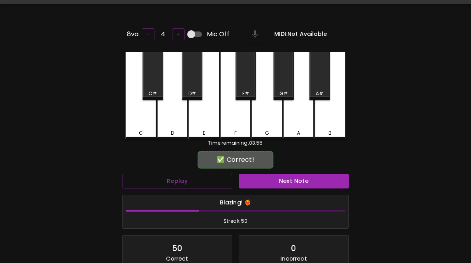
click at [297, 179] on button "Next Note" at bounding box center [294, 181] width 110 height 15
click at [151, 128] on div "C" at bounding box center [140, 96] width 31 height 88
click at [287, 183] on button "Next Note" at bounding box center [294, 181] width 110 height 15
click at [138, 117] on div "C" at bounding box center [140, 96] width 31 height 88
click at [290, 180] on button "Next Note" at bounding box center [294, 181] width 110 height 15
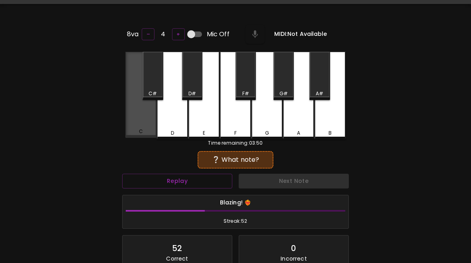
click at [129, 125] on div "C" at bounding box center [140, 95] width 31 height 86
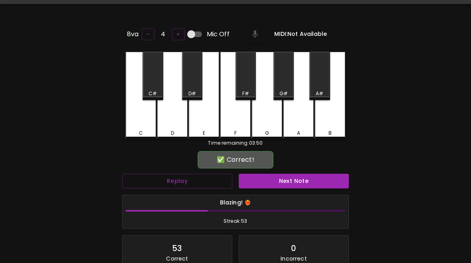
click at [294, 180] on button "Next Note" at bounding box center [294, 181] width 110 height 15
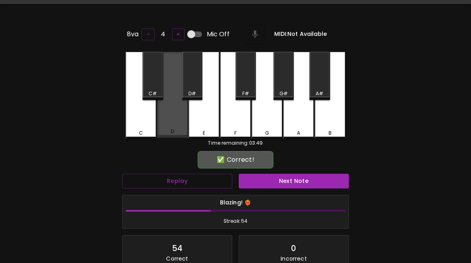
click at [174, 129] on div "D" at bounding box center [172, 131] width 3 height 7
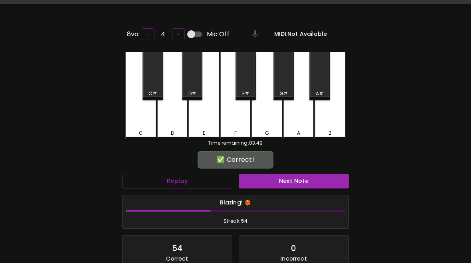
click at [277, 181] on button "Next Note" at bounding box center [294, 181] width 110 height 15
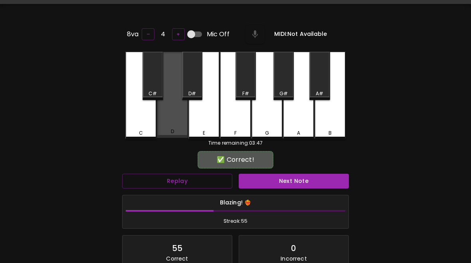
click at [181, 126] on div "D" at bounding box center [172, 95] width 31 height 86
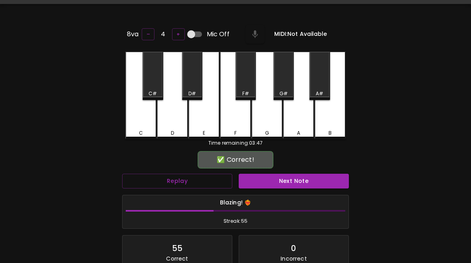
click at [291, 182] on button "Next Note" at bounding box center [294, 181] width 110 height 15
click at [174, 127] on div "D" at bounding box center [172, 96] width 31 height 88
click at [281, 176] on button "Next Note" at bounding box center [294, 181] width 110 height 15
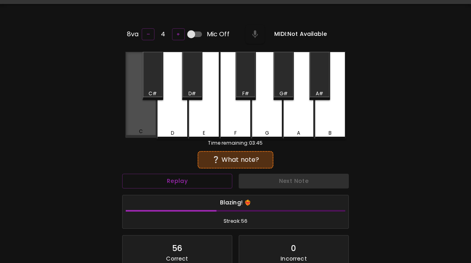
click at [139, 132] on div "C" at bounding box center [141, 131] width 4 height 7
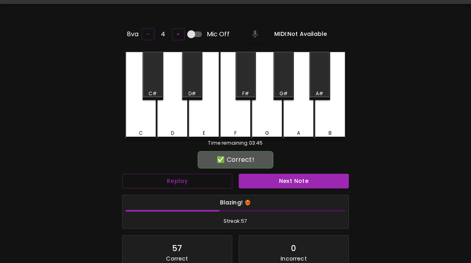
click at [279, 178] on button "Next Note" at bounding box center [294, 181] width 110 height 15
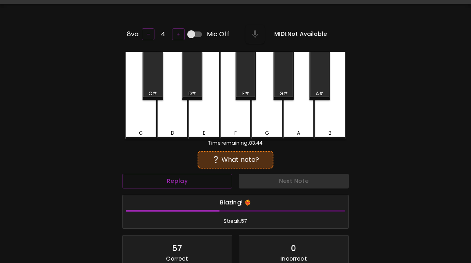
click at [176, 125] on div "D" at bounding box center [172, 96] width 31 height 88
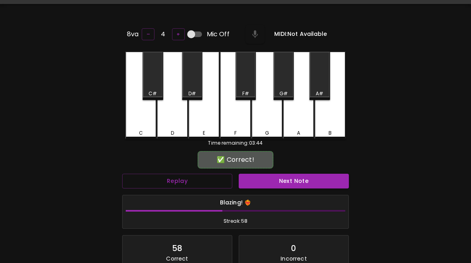
click at [286, 180] on button "Next Note" at bounding box center [294, 181] width 110 height 15
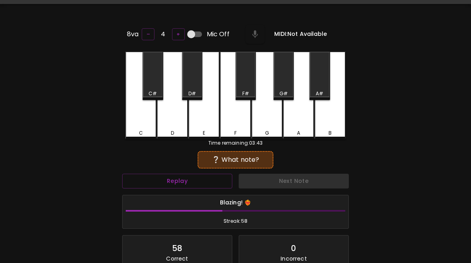
click at [176, 128] on div "D" at bounding box center [172, 96] width 31 height 88
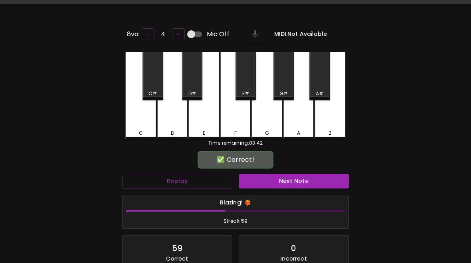
click at [280, 183] on button "Next Note" at bounding box center [294, 181] width 110 height 15
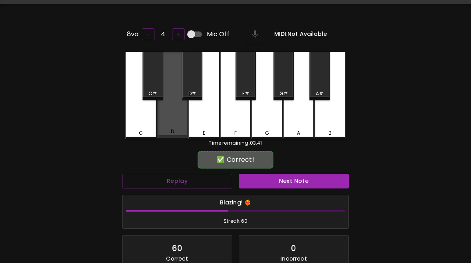
click at [170, 122] on div "D" at bounding box center [172, 95] width 31 height 86
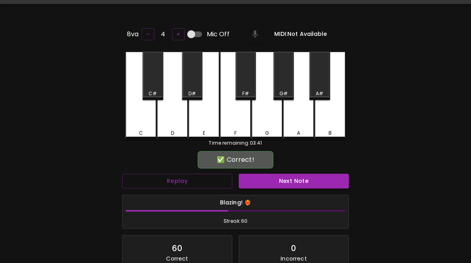
click at [279, 180] on button "Next Note" at bounding box center [294, 181] width 110 height 15
click at [140, 123] on div "C" at bounding box center [140, 96] width 31 height 88
click at [283, 184] on button "Next Note" at bounding box center [294, 181] width 110 height 15
click at [172, 125] on div "D" at bounding box center [172, 96] width 31 height 88
click at [295, 177] on button "Next Note" at bounding box center [294, 181] width 110 height 15
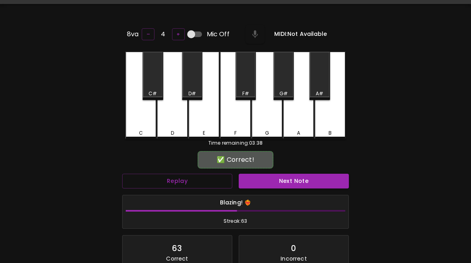
click at [142, 126] on div "C" at bounding box center [140, 96] width 31 height 88
click at [295, 178] on button "Next Note" at bounding box center [294, 181] width 110 height 15
click at [174, 126] on div "D" at bounding box center [172, 96] width 31 height 88
click at [287, 183] on button "Next Note" at bounding box center [294, 181] width 110 height 15
click at [143, 127] on div "C" at bounding box center [140, 96] width 31 height 88
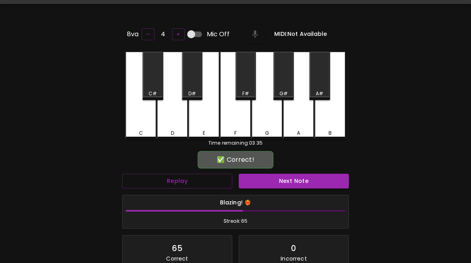
click at [298, 181] on button "Next Note" at bounding box center [294, 181] width 110 height 15
click at [145, 122] on div "C" at bounding box center [140, 96] width 31 height 88
click at [283, 178] on button "Next Note" at bounding box center [294, 181] width 110 height 15
click at [164, 127] on div "D" at bounding box center [172, 96] width 31 height 88
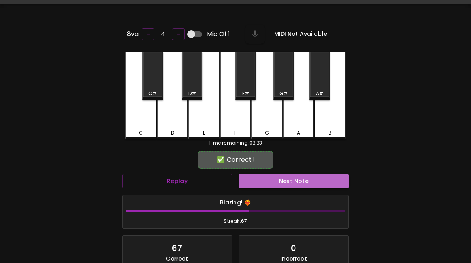
click at [286, 176] on button "Next Note" at bounding box center [294, 181] width 110 height 15
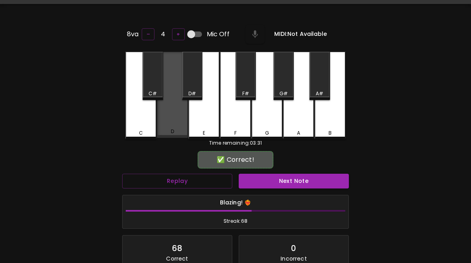
click at [177, 124] on div "D" at bounding box center [172, 95] width 31 height 86
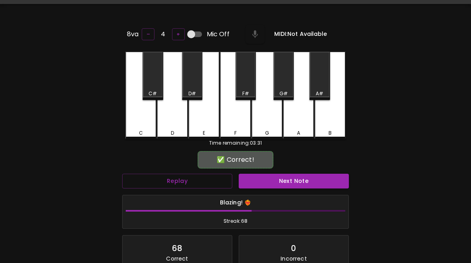
click at [289, 179] on button "Next Note" at bounding box center [294, 181] width 110 height 15
click at [174, 123] on div "D" at bounding box center [172, 96] width 31 height 88
click at [279, 176] on button "Next Note" at bounding box center [294, 181] width 110 height 15
click at [173, 125] on div "D" at bounding box center [172, 96] width 31 height 88
click at [283, 176] on button "Next Note" at bounding box center [294, 181] width 110 height 15
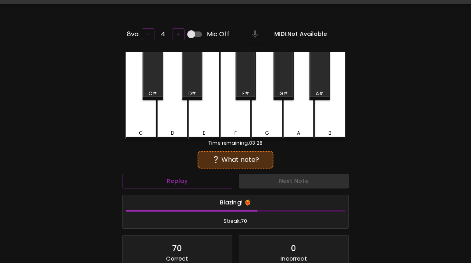
click at [179, 124] on div "D" at bounding box center [172, 96] width 31 height 88
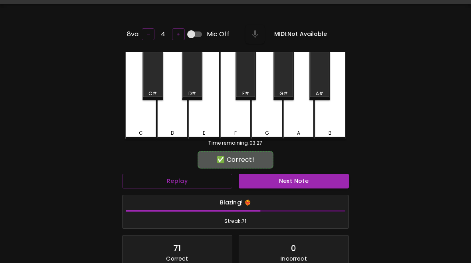
click at [291, 183] on button "Next Note" at bounding box center [294, 181] width 110 height 15
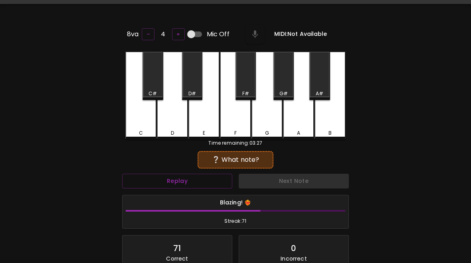
click at [170, 130] on div "D" at bounding box center [173, 133] width 30 height 7
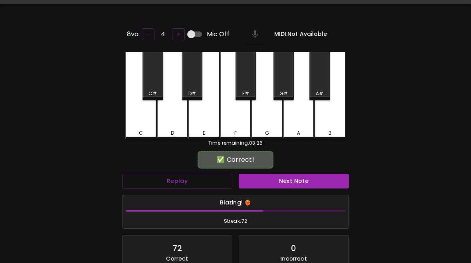
click at [290, 181] on button "Next Note" at bounding box center [294, 181] width 110 height 15
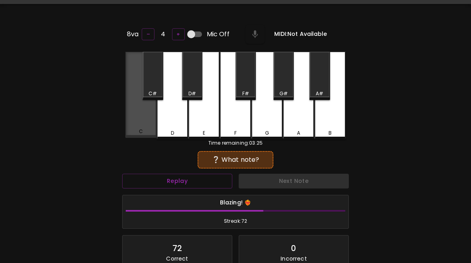
click at [142, 129] on div "C" at bounding box center [141, 131] width 4 height 7
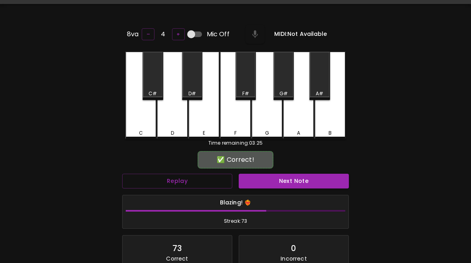
click at [293, 177] on button "Next Note" at bounding box center [294, 181] width 110 height 15
click at [137, 130] on div "C" at bounding box center [141, 133] width 30 height 7
click at [279, 183] on button "Next Note" at bounding box center [294, 181] width 110 height 15
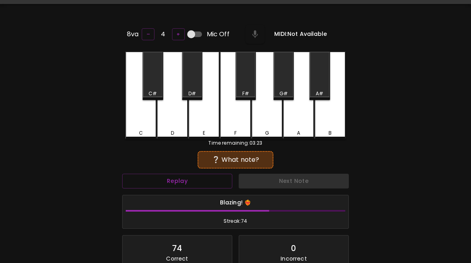
click at [175, 117] on div "D" at bounding box center [172, 96] width 31 height 88
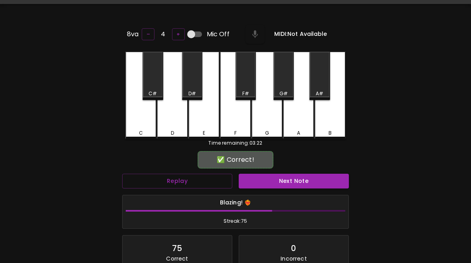
click at [296, 174] on button "Next Note" at bounding box center [294, 181] width 110 height 15
click at [174, 123] on div "D" at bounding box center [172, 96] width 31 height 88
click at [283, 176] on button "Next Note" at bounding box center [294, 181] width 110 height 15
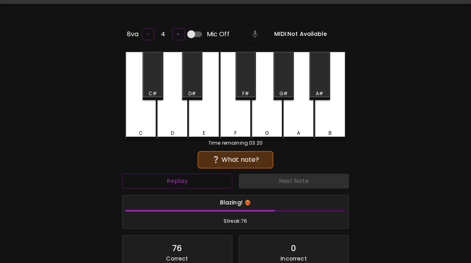
click at [173, 125] on div "D" at bounding box center [172, 96] width 31 height 88
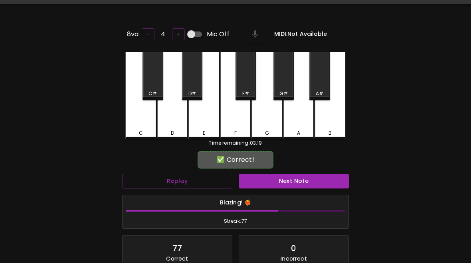
click at [287, 185] on button "Next Note" at bounding box center [294, 181] width 110 height 15
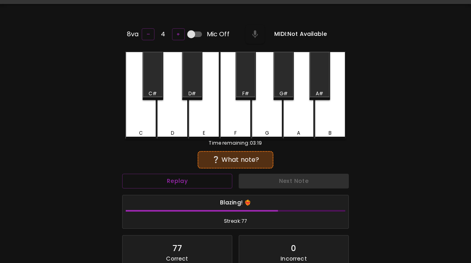
click at [174, 124] on div "D" at bounding box center [172, 96] width 31 height 88
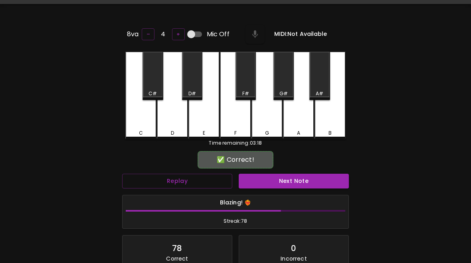
click at [283, 180] on button "Next Note" at bounding box center [294, 181] width 110 height 15
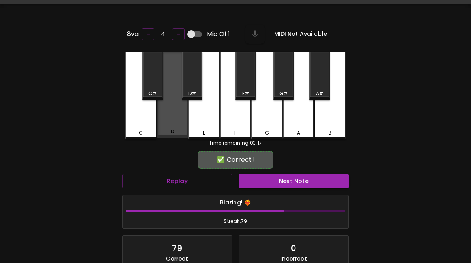
click at [171, 125] on div "D" at bounding box center [172, 95] width 31 height 86
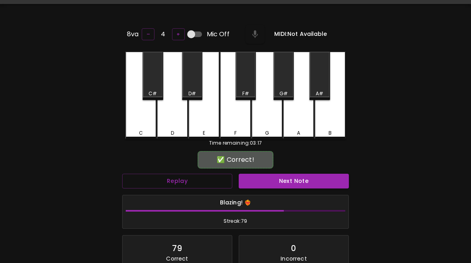
click at [276, 181] on button "Next Note" at bounding box center [294, 181] width 110 height 15
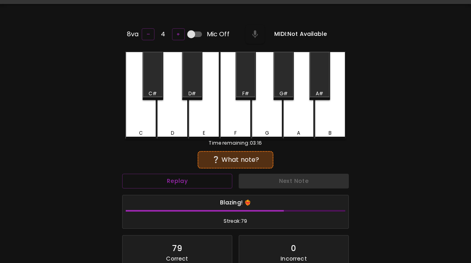
click at [172, 127] on div "D" at bounding box center [172, 96] width 31 height 88
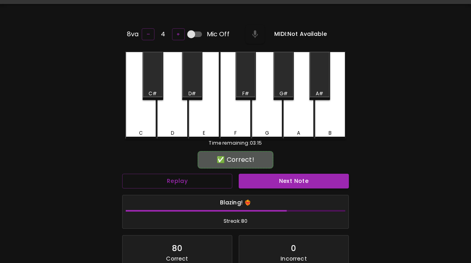
click at [274, 180] on button "Next Note" at bounding box center [294, 181] width 110 height 15
click at [144, 125] on div "C" at bounding box center [140, 96] width 31 height 88
click at [273, 184] on button "Next Note" at bounding box center [294, 181] width 110 height 15
click at [140, 128] on div "C" at bounding box center [140, 96] width 31 height 88
click at [283, 179] on button "Next Note" at bounding box center [294, 181] width 110 height 15
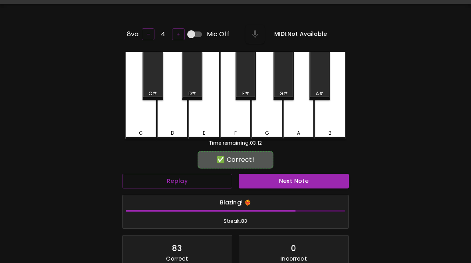
click at [173, 120] on div "D" at bounding box center [172, 96] width 31 height 88
click at [271, 174] on button "Next Note" at bounding box center [294, 181] width 110 height 15
click at [142, 130] on div "C" at bounding box center [141, 133] width 4 height 7
click at [269, 176] on button "Next Note" at bounding box center [294, 181] width 110 height 15
click at [145, 126] on div "C" at bounding box center [140, 96] width 31 height 88
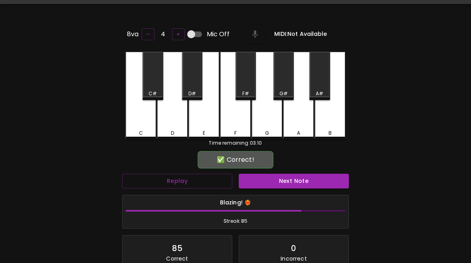
click at [287, 177] on button "Next Note" at bounding box center [294, 181] width 110 height 15
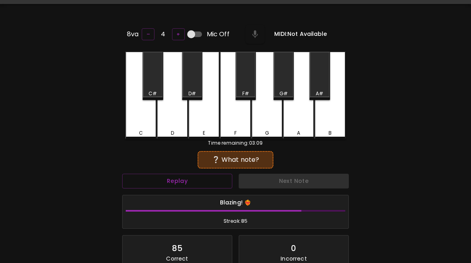
click at [174, 126] on div "D" at bounding box center [172, 96] width 31 height 88
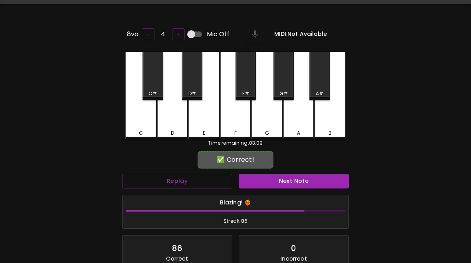
click at [282, 182] on button "Next Note" at bounding box center [294, 181] width 110 height 15
click at [171, 131] on div "D" at bounding box center [172, 133] width 3 height 7
click at [293, 208] on div "Blazing! ❤️‍🔥 Streak: 87" at bounding box center [236, 213] width 226 height 34
click at [283, 174] on button "Next Note" at bounding box center [294, 181] width 110 height 15
click at [178, 127] on div "D" at bounding box center [172, 96] width 31 height 88
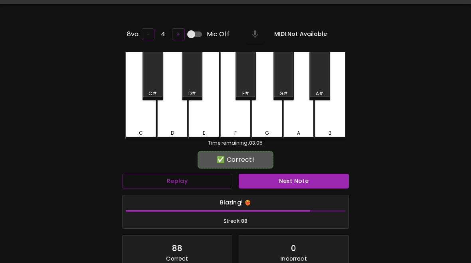
click at [284, 180] on button "Next Note" at bounding box center [294, 181] width 110 height 15
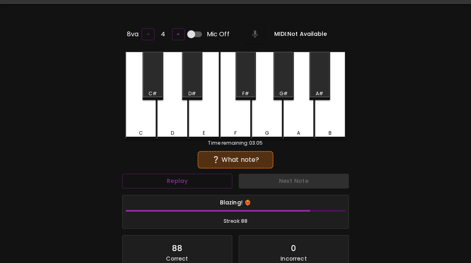
click at [176, 130] on div "D" at bounding box center [173, 133] width 30 height 7
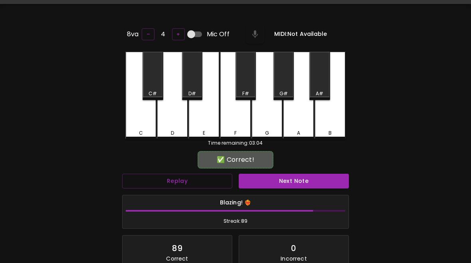
click at [277, 184] on button "Next Note" at bounding box center [294, 181] width 110 height 15
click at [144, 127] on div "C" at bounding box center [140, 96] width 31 height 88
click at [284, 186] on button "Next Note" at bounding box center [294, 181] width 110 height 15
click at [142, 128] on div "C" at bounding box center [140, 96] width 31 height 88
click at [287, 178] on button "Next Note" at bounding box center [294, 181] width 110 height 15
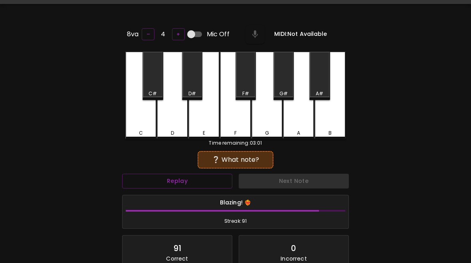
click at [182, 130] on div "D" at bounding box center [173, 133] width 30 height 7
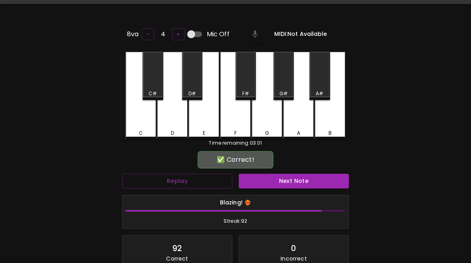
click at [290, 176] on button "Next Note" at bounding box center [294, 181] width 110 height 15
click at [141, 130] on div "C" at bounding box center [141, 133] width 4 height 7
click at [272, 182] on button "Next Note" at bounding box center [294, 181] width 110 height 15
click at [176, 133] on div "D" at bounding box center [173, 133] width 30 height 7
click at [277, 182] on button "Next Note" at bounding box center [294, 181] width 110 height 15
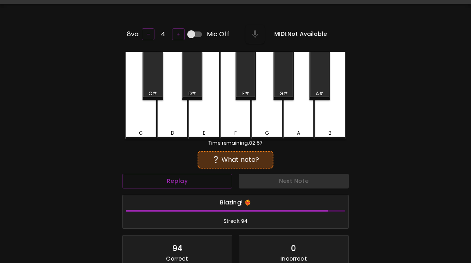
click at [174, 130] on div "D" at bounding box center [173, 133] width 30 height 7
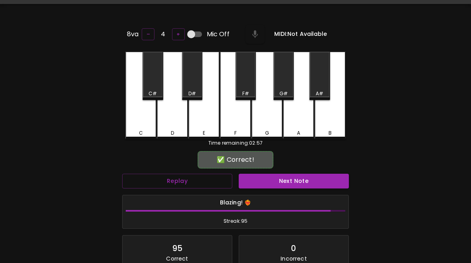
click at [275, 178] on button "Next Note" at bounding box center [294, 181] width 110 height 15
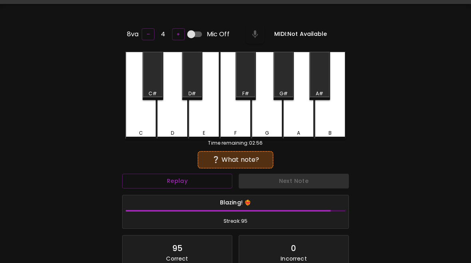
click at [178, 130] on div "D" at bounding box center [173, 133] width 30 height 7
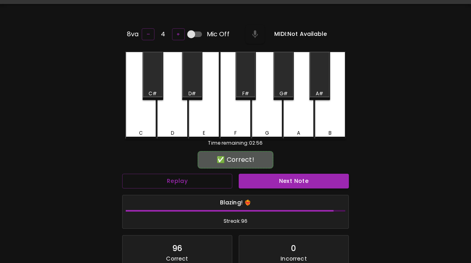
click at [277, 186] on button "Next Note" at bounding box center [294, 181] width 110 height 15
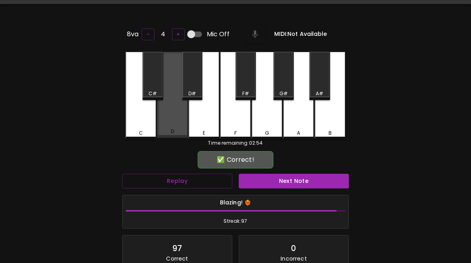
click at [172, 129] on div "D" at bounding box center [172, 131] width 3 height 7
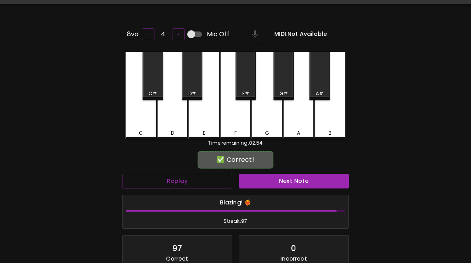
click at [284, 185] on button "Next Note" at bounding box center [294, 181] width 110 height 15
click at [145, 134] on div "C" at bounding box center [141, 133] width 30 height 7
click at [294, 181] on button "Next Note" at bounding box center [294, 181] width 110 height 15
click at [143, 130] on div "C" at bounding box center [141, 133] width 30 height 7
click at [292, 183] on button "Next Note" at bounding box center [294, 181] width 110 height 15
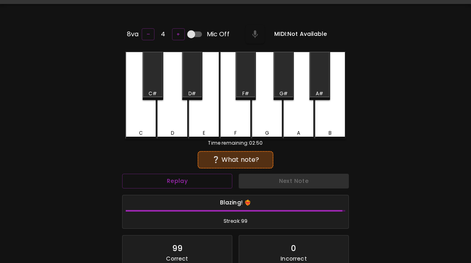
click at [144, 125] on div "C" at bounding box center [140, 96] width 31 height 88
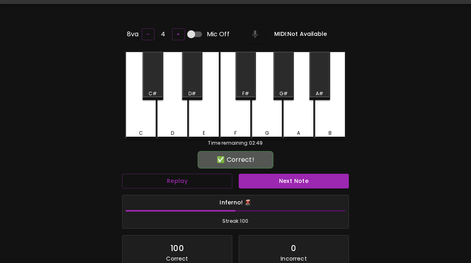
click at [308, 180] on button "Next Note" at bounding box center [294, 181] width 110 height 15
click at [144, 131] on div "C" at bounding box center [141, 133] width 30 height 7
click at [296, 185] on button "Next Note" at bounding box center [294, 181] width 110 height 15
click at [184, 121] on div "D" at bounding box center [172, 96] width 31 height 88
click at [289, 186] on button "Next Note" at bounding box center [294, 181] width 110 height 15
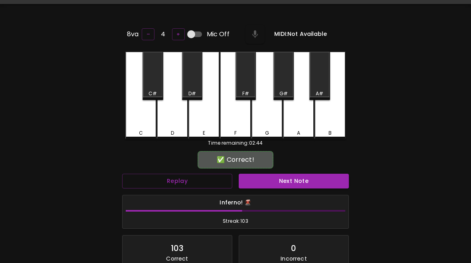
click at [147, 134] on div "C" at bounding box center [141, 133] width 30 height 7
click at [288, 179] on button "Next Note" at bounding box center [294, 181] width 110 height 15
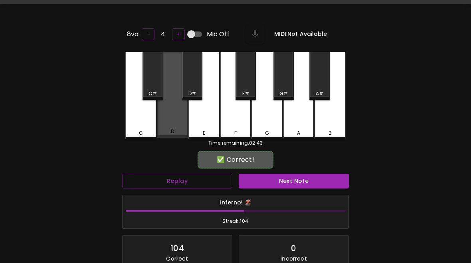
click at [175, 130] on div "D" at bounding box center [173, 131] width 30 height 7
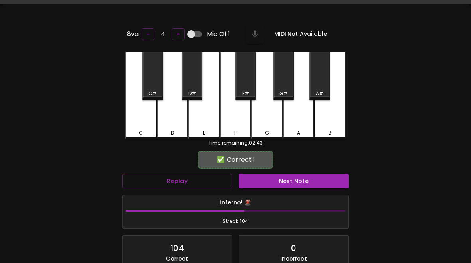
click at [281, 176] on button "Next Note" at bounding box center [294, 181] width 110 height 15
click at [163, 130] on div "D" at bounding box center [173, 133] width 30 height 7
click at [295, 180] on button "Next Note" at bounding box center [294, 181] width 110 height 15
click at [144, 127] on div "C" at bounding box center [140, 96] width 31 height 88
click at [287, 176] on button "Next Note" at bounding box center [294, 181] width 110 height 15
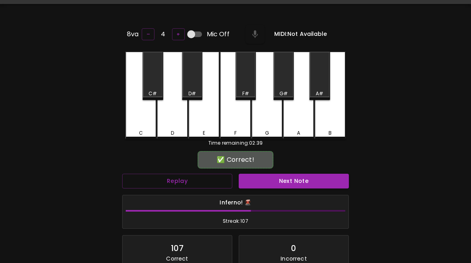
click at [146, 132] on div "C" at bounding box center [141, 133] width 30 height 7
click at [294, 185] on button "Next Note" at bounding box center [294, 181] width 110 height 15
click at [173, 126] on div "D" at bounding box center [172, 96] width 31 height 88
click at [288, 181] on button "Next Note" at bounding box center [294, 181] width 110 height 15
click at [176, 127] on div "D" at bounding box center [172, 96] width 31 height 88
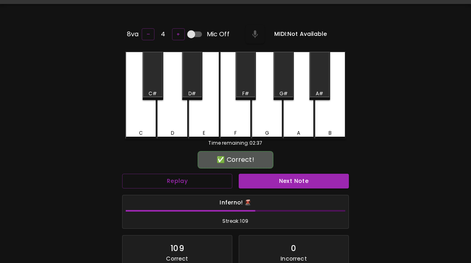
click at [273, 176] on button "Next Note" at bounding box center [294, 181] width 110 height 15
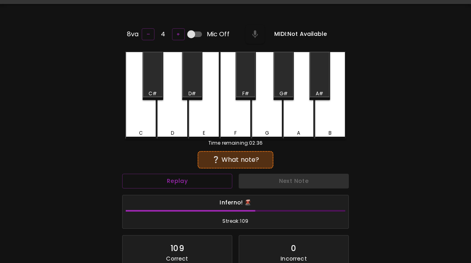
click at [179, 131] on div "D" at bounding box center [173, 133] width 30 height 7
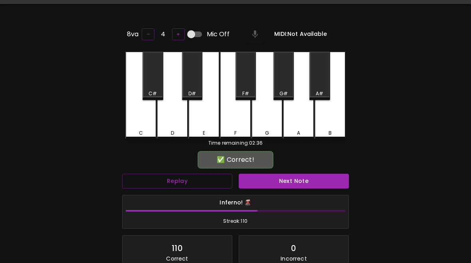
click at [294, 178] on button "Next Note" at bounding box center [294, 181] width 110 height 15
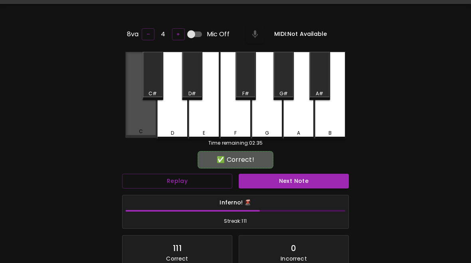
click at [140, 123] on div "C" at bounding box center [140, 95] width 31 height 86
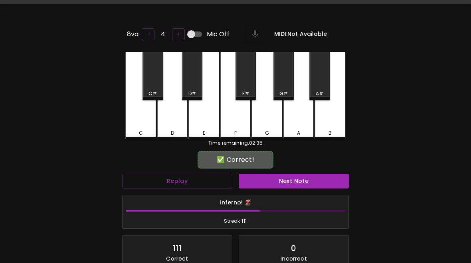
click at [276, 182] on button "Next Note" at bounding box center [294, 181] width 110 height 15
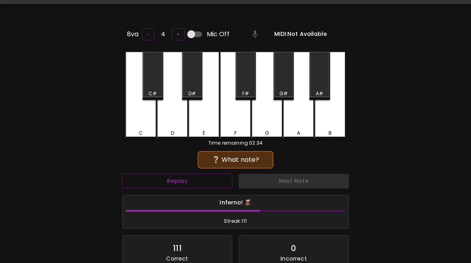
click at [181, 130] on div "D" at bounding box center [173, 133] width 30 height 7
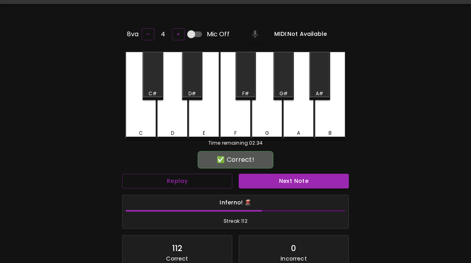
click at [295, 178] on button "Next Note" at bounding box center [294, 181] width 110 height 15
click at [143, 127] on div "C" at bounding box center [140, 96] width 31 height 88
click at [280, 186] on button "Next Note" at bounding box center [294, 181] width 110 height 15
click at [172, 121] on div "D" at bounding box center [172, 96] width 31 height 88
click at [280, 181] on button "Next Note" at bounding box center [294, 181] width 110 height 15
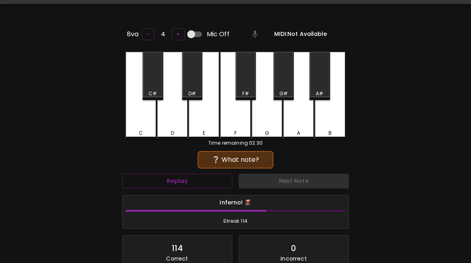
click at [136, 126] on div "C" at bounding box center [140, 96] width 31 height 88
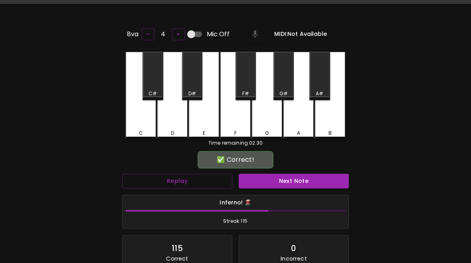
click at [289, 180] on button "Next Note" at bounding box center [294, 181] width 110 height 15
click at [172, 126] on div "D" at bounding box center [172, 96] width 31 height 88
click at [283, 184] on button "Next Note" at bounding box center [294, 181] width 110 height 15
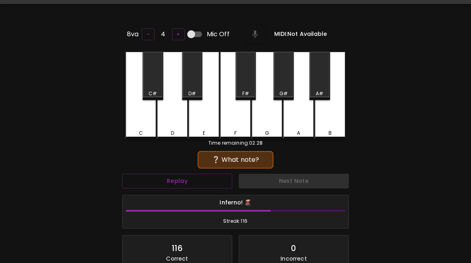
click at [146, 130] on div "C" at bounding box center [141, 133] width 30 height 7
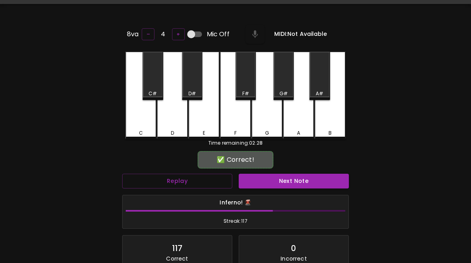
click at [289, 186] on button "Next Note" at bounding box center [294, 181] width 110 height 15
click at [176, 130] on div "D" at bounding box center [173, 133] width 30 height 7
click at [289, 174] on button "Next Note" at bounding box center [294, 181] width 110 height 15
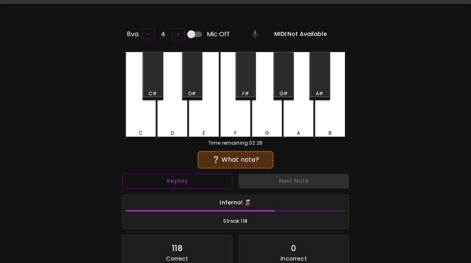
click at [146, 131] on div "C" at bounding box center [141, 133] width 30 height 7
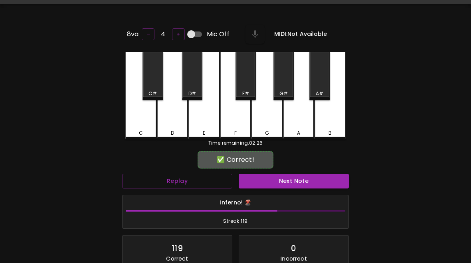
click at [293, 185] on button "Next Note" at bounding box center [294, 181] width 110 height 15
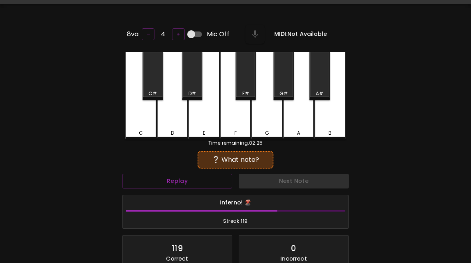
click at [174, 127] on div "D" at bounding box center [172, 96] width 31 height 88
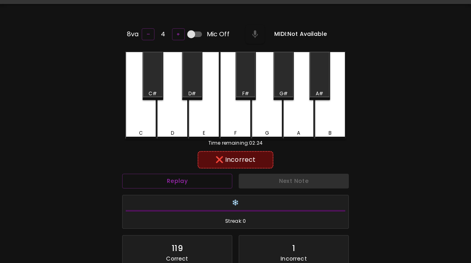
click at [194, 177] on button "Replay" at bounding box center [177, 181] width 110 height 15
click at [200, 182] on button "Replay" at bounding box center [177, 181] width 110 height 15
click at [140, 127] on div "C" at bounding box center [140, 96] width 31 height 88
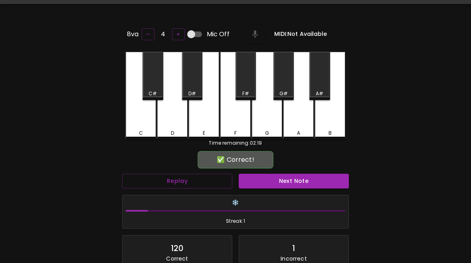
click at [280, 183] on button "Next Note" at bounding box center [294, 181] width 110 height 15
click at [142, 131] on div "C" at bounding box center [141, 133] width 4 height 7
click at [311, 178] on button "Next Note" at bounding box center [294, 181] width 110 height 15
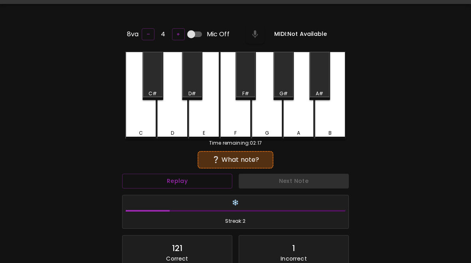
click at [141, 134] on div "C" at bounding box center [141, 133] width 4 height 7
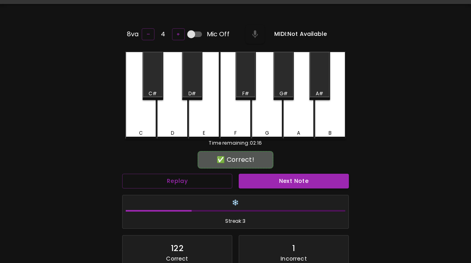
click at [301, 175] on button "Next Note" at bounding box center [294, 181] width 110 height 15
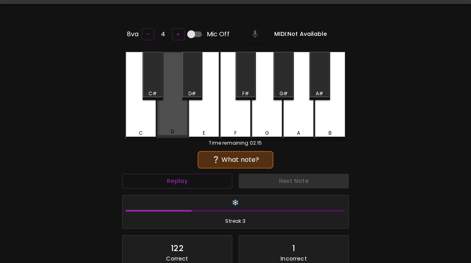
click at [173, 125] on div "D" at bounding box center [172, 95] width 31 height 86
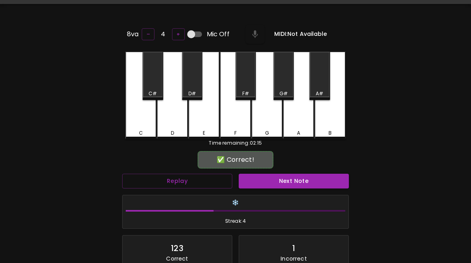
click at [292, 174] on button "Next Note" at bounding box center [294, 181] width 110 height 15
click at [145, 121] on div "C" at bounding box center [140, 96] width 31 height 88
click at [299, 176] on button "Next Note" at bounding box center [294, 181] width 110 height 15
click at [173, 130] on div "D" at bounding box center [172, 133] width 3 height 7
click at [285, 178] on button "Next Note" at bounding box center [294, 181] width 110 height 15
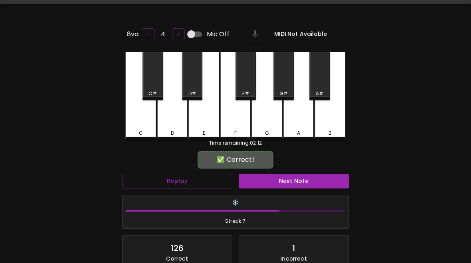
click at [171, 131] on div "D" at bounding box center [172, 133] width 3 height 7
click at [273, 171] on div "Next Note" at bounding box center [293, 181] width 117 height 21
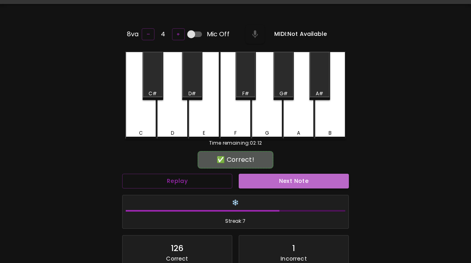
click at [258, 180] on button "Next Note" at bounding box center [294, 181] width 110 height 15
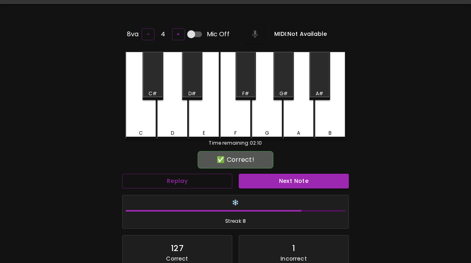
click at [140, 132] on div "C" at bounding box center [141, 133] width 4 height 7
click at [294, 183] on button "Next Note" at bounding box center [294, 181] width 110 height 15
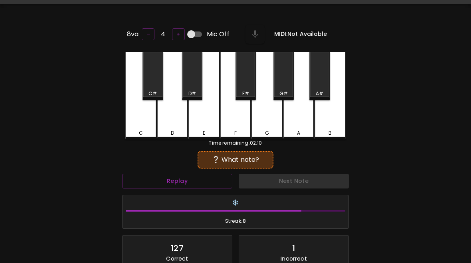
click at [150, 130] on div "C" at bounding box center [141, 133] width 30 height 7
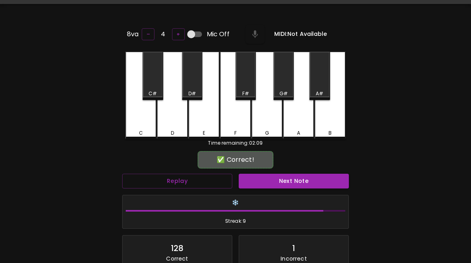
click at [285, 180] on button "Next Note" at bounding box center [294, 181] width 110 height 15
click at [140, 126] on div "C" at bounding box center [140, 96] width 31 height 88
click at [293, 181] on button "Next Note" at bounding box center [294, 181] width 110 height 15
click at [146, 131] on div "C" at bounding box center [141, 133] width 30 height 7
click at [303, 177] on button "Next Note" at bounding box center [294, 181] width 110 height 15
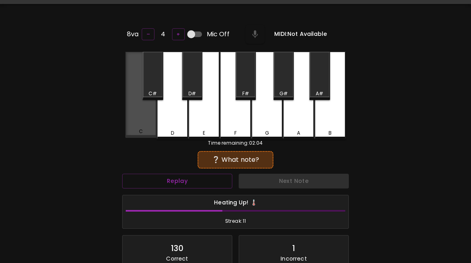
click at [142, 129] on div "C" at bounding box center [141, 131] width 4 height 7
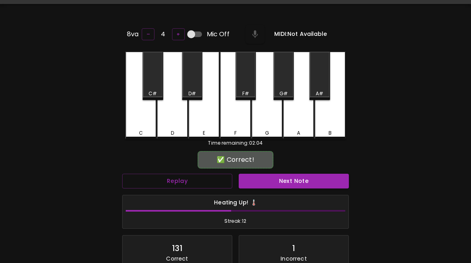
click at [314, 175] on button "Next Note" at bounding box center [294, 181] width 110 height 15
click at [180, 128] on div "D" at bounding box center [172, 96] width 31 height 88
click at [298, 185] on button "Next Note" at bounding box center [294, 181] width 110 height 15
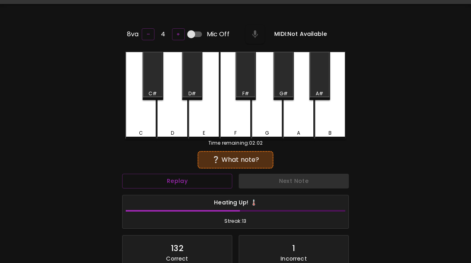
click at [174, 126] on div "D" at bounding box center [172, 96] width 31 height 88
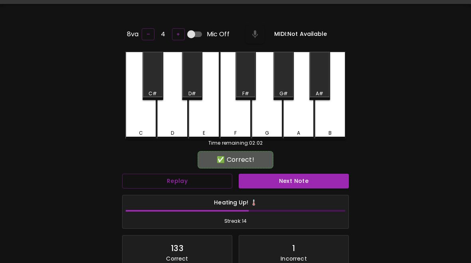
click at [303, 182] on button "Next Note" at bounding box center [294, 181] width 110 height 15
click at [141, 130] on div "C" at bounding box center [141, 133] width 4 height 7
click at [286, 180] on button "Next Note" at bounding box center [294, 181] width 110 height 15
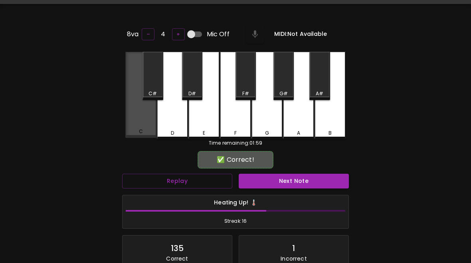
click at [141, 129] on div "C" at bounding box center [141, 131] width 4 height 7
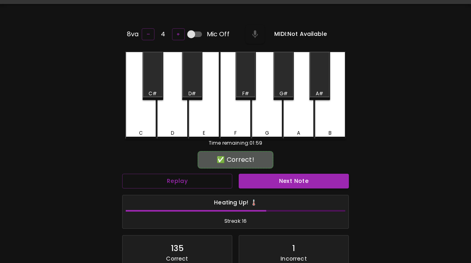
click at [284, 178] on button "Next Note" at bounding box center [294, 181] width 110 height 15
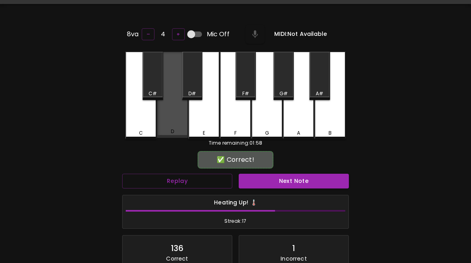
click at [177, 132] on div "D" at bounding box center [173, 131] width 30 height 7
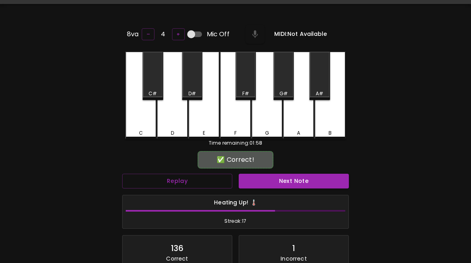
click at [278, 182] on button "Next Note" at bounding box center [294, 181] width 110 height 15
click at [142, 122] on div "C" at bounding box center [140, 96] width 31 height 88
click at [295, 178] on button "Next Note" at bounding box center [294, 181] width 110 height 15
click at [141, 130] on div "C" at bounding box center [141, 133] width 4 height 7
click at [279, 176] on button "Next Note" at bounding box center [294, 181] width 110 height 15
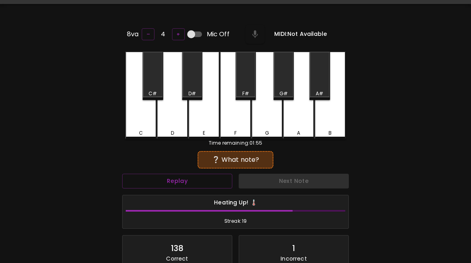
click at [179, 118] on div "D" at bounding box center [172, 96] width 31 height 88
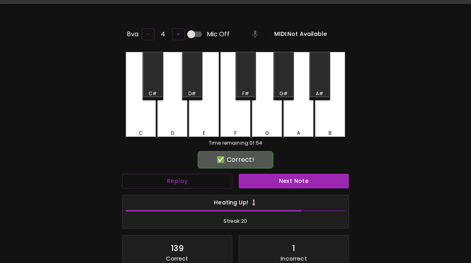
click at [294, 180] on button "Next Note" at bounding box center [294, 181] width 110 height 15
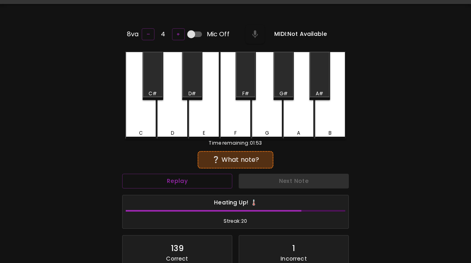
click at [180, 123] on div "D" at bounding box center [172, 96] width 31 height 88
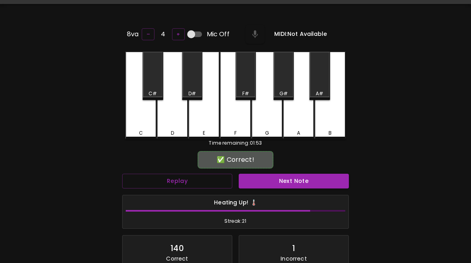
click at [286, 184] on button "Next Note" at bounding box center [294, 181] width 110 height 15
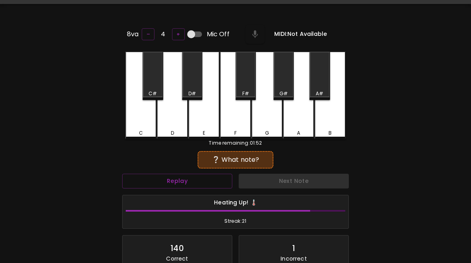
click at [169, 125] on div "D" at bounding box center [172, 96] width 31 height 88
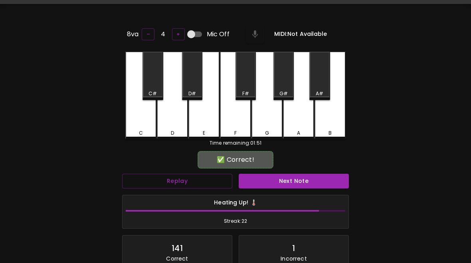
click at [291, 184] on button "Next Note" at bounding box center [294, 181] width 110 height 15
click at [181, 117] on div "D" at bounding box center [172, 96] width 31 height 88
click at [299, 178] on button "Next Note" at bounding box center [294, 181] width 110 height 15
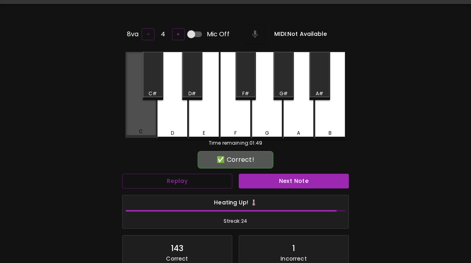
click at [135, 129] on div "C" at bounding box center [141, 131] width 30 height 7
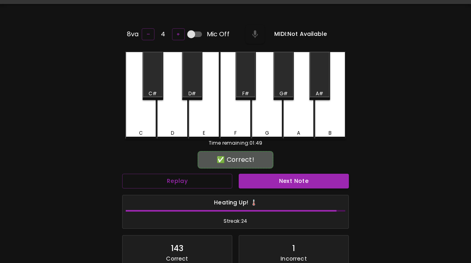
click at [311, 181] on button "Next Note" at bounding box center [294, 181] width 110 height 15
click at [141, 126] on div "C" at bounding box center [140, 96] width 31 height 88
click at [303, 177] on button "Next Note" at bounding box center [294, 181] width 110 height 15
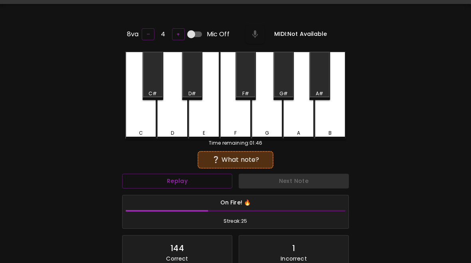
click at [176, 124] on div "D" at bounding box center [172, 96] width 31 height 88
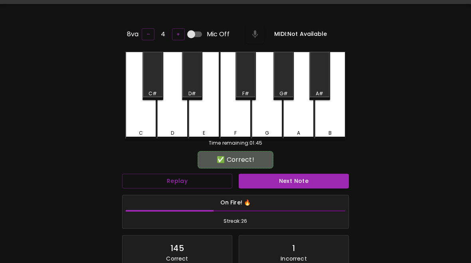
click at [278, 171] on div "Next Note" at bounding box center [293, 181] width 117 height 21
click at [269, 182] on button "Next Note" at bounding box center [294, 181] width 110 height 15
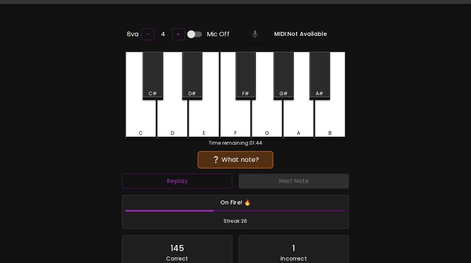
click at [142, 128] on div "C" at bounding box center [140, 96] width 31 height 88
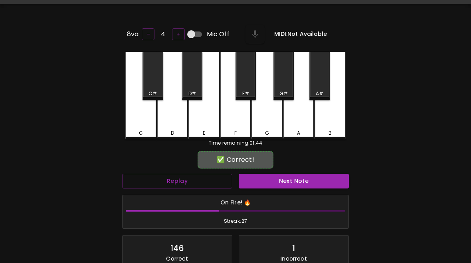
click at [288, 174] on button "Next Note" at bounding box center [294, 181] width 110 height 15
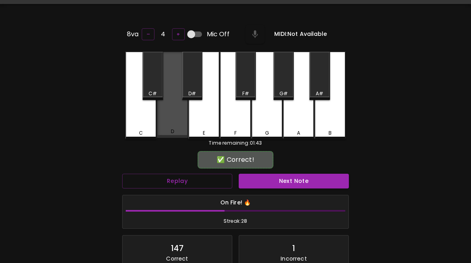
click at [184, 126] on div "D" at bounding box center [172, 95] width 31 height 86
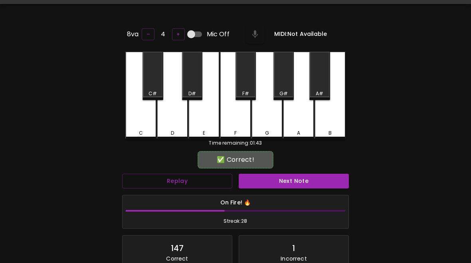
click at [291, 186] on button "Next Note" at bounding box center [294, 181] width 110 height 15
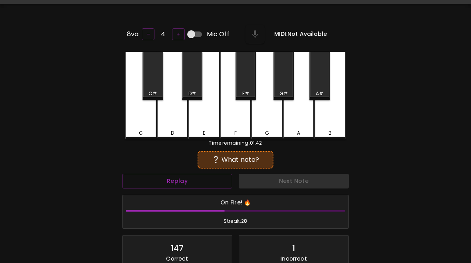
click at [142, 127] on div "C" at bounding box center [140, 96] width 31 height 88
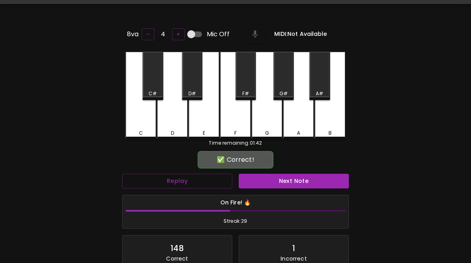
click at [291, 185] on button "Next Note" at bounding box center [294, 181] width 110 height 15
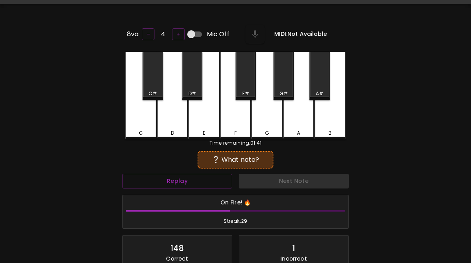
click at [174, 127] on div "D" at bounding box center [172, 96] width 31 height 88
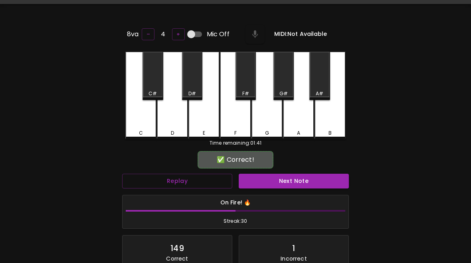
click at [293, 178] on button "Next Note" at bounding box center [294, 181] width 110 height 15
click at [144, 133] on div "C" at bounding box center [141, 133] width 30 height 7
click at [295, 186] on button "Next Note" at bounding box center [294, 181] width 110 height 15
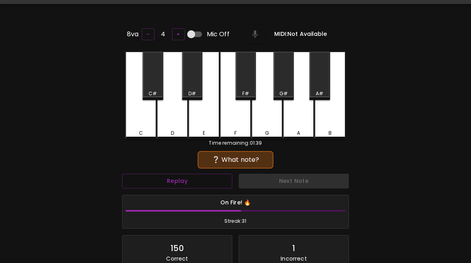
click at [142, 126] on div "C" at bounding box center [140, 96] width 31 height 88
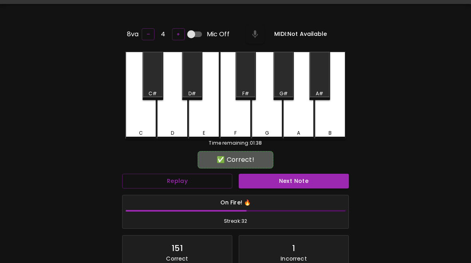
click at [293, 186] on button "Next Note" at bounding box center [294, 181] width 110 height 15
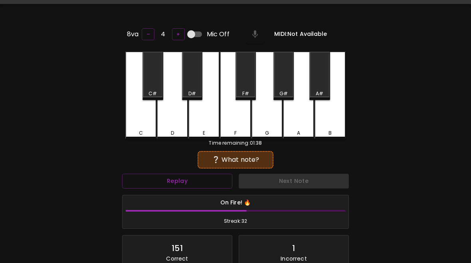
click at [170, 122] on div "D" at bounding box center [172, 96] width 31 height 88
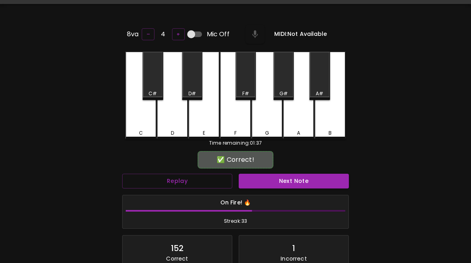
click at [287, 181] on button "Next Note" at bounding box center [294, 181] width 110 height 15
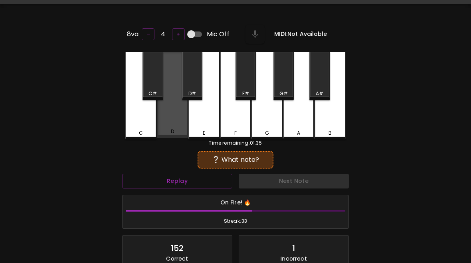
click at [178, 127] on div "D" at bounding box center [172, 95] width 31 height 86
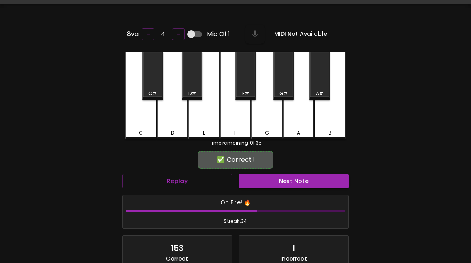
click at [291, 186] on button "Next Note" at bounding box center [294, 181] width 110 height 15
click at [142, 130] on div "C" at bounding box center [141, 133] width 4 height 7
click at [283, 175] on button "Next Note" at bounding box center [294, 181] width 110 height 15
click at [174, 127] on div "D" at bounding box center [172, 96] width 31 height 88
click at [283, 184] on button "Next Note" at bounding box center [294, 181] width 110 height 15
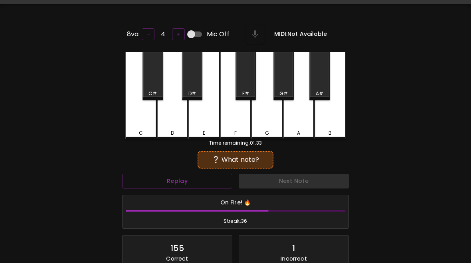
click at [132, 126] on div "C" at bounding box center [140, 96] width 31 height 88
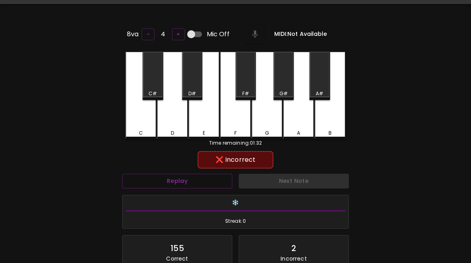
click at [212, 185] on button "Replay" at bounding box center [177, 181] width 110 height 15
click at [213, 179] on button "Replay" at bounding box center [177, 181] width 110 height 15
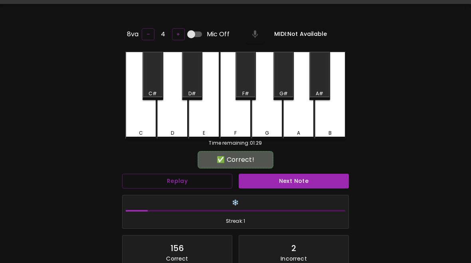
click at [176, 125] on div "D" at bounding box center [172, 96] width 31 height 88
click at [269, 177] on button "Next Note" at bounding box center [294, 181] width 110 height 15
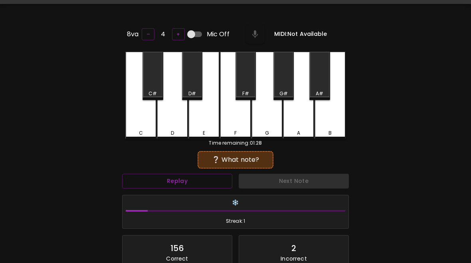
click at [143, 131] on div "C" at bounding box center [141, 133] width 30 height 7
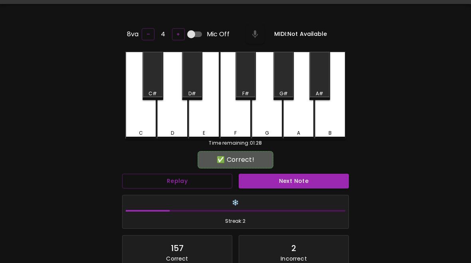
click at [299, 179] on button "Next Note" at bounding box center [294, 181] width 110 height 15
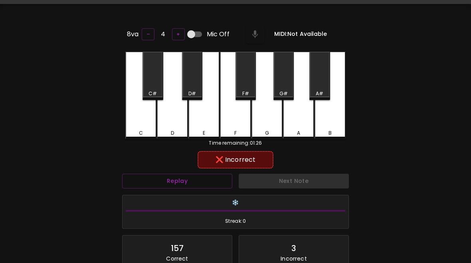
click at [177, 126] on div "D" at bounding box center [172, 96] width 31 height 88
click at [200, 180] on button "Replay" at bounding box center [177, 181] width 110 height 15
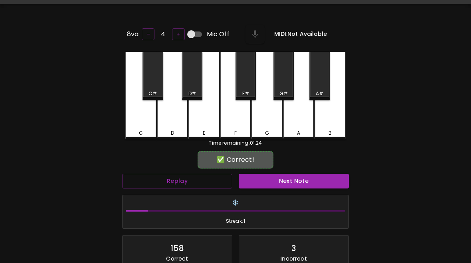
click at [150, 132] on div "C" at bounding box center [141, 133] width 30 height 7
click at [213, 179] on button "Replay" at bounding box center [177, 181] width 110 height 15
click at [295, 183] on button "Next Note" at bounding box center [294, 181] width 110 height 15
click at [144, 124] on div "C" at bounding box center [140, 96] width 31 height 88
click at [322, 178] on button "Next Note" at bounding box center [294, 181] width 110 height 15
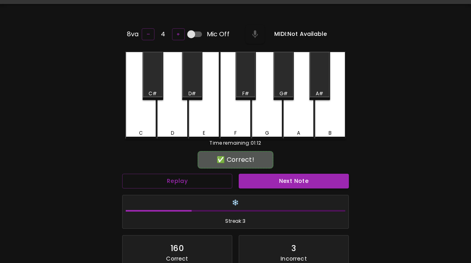
click at [174, 122] on div "D" at bounding box center [172, 96] width 31 height 88
click at [306, 179] on button "Next Note" at bounding box center [294, 181] width 110 height 15
click at [138, 126] on div "C" at bounding box center [140, 96] width 31 height 88
click at [286, 186] on button "Next Note" at bounding box center [294, 181] width 110 height 15
click at [172, 123] on div "D" at bounding box center [172, 96] width 31 height 88
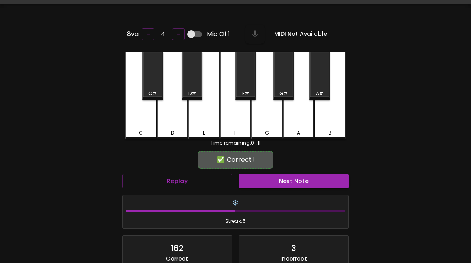
click at [306, 181] on button "Next Note" at bounding box center [294, 181] width 110 height 15
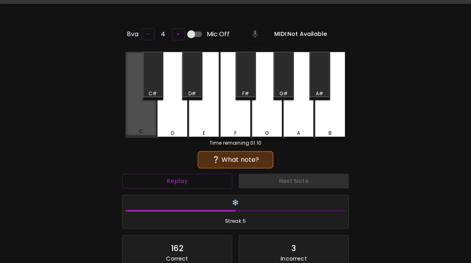
click at [147, 129] on div "C" at bounding box center [141, 131] width 30 height 7
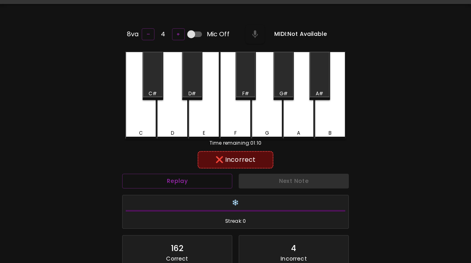
click at [217, 179] on button "Replay" at bounding box center [177, 181] width 110 height 15
click at [223, 180] on button "Replay" at bounding box center [177, 181] width 110 height 15
click at [172, 123] on div "D" at bounding box center [172, 96] width 31 height 88
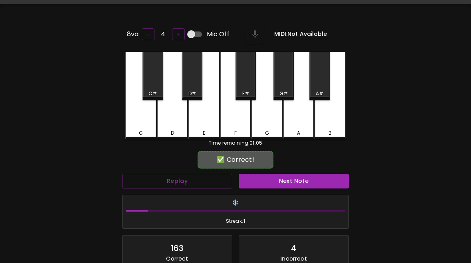
click at [278, 179] on button "Next Note" at bounding box center [294, 181] width 110 height 15
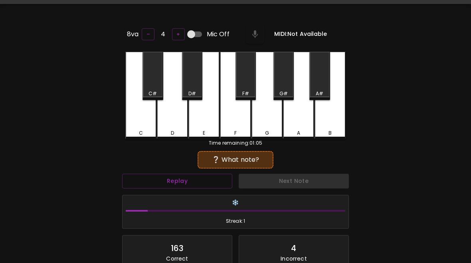
click at [298, 184] on button "Next Note" at bounding box center [294, 181] width 110 height 15
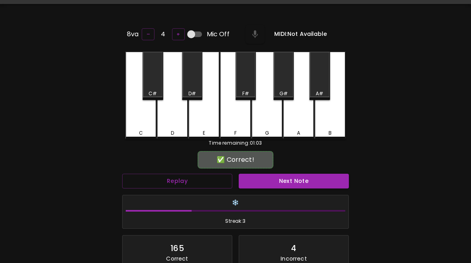
click at [295, 180] on button "Next Note" at bounding box center [294, 181] width 110 height 15
click at [136, 114] on div "C" at bounding box center [140, 96] width 31 height 88
click at [292, 178] on button "Next Note" at bounding box center [294, 181] width 110 height 15
click at [164, 118] on div "D" at bounding box center [172, 96] width 31 height 88
click at [290, 180] on button "Next Note" at bounding box center [294, 181] width 110 height 15
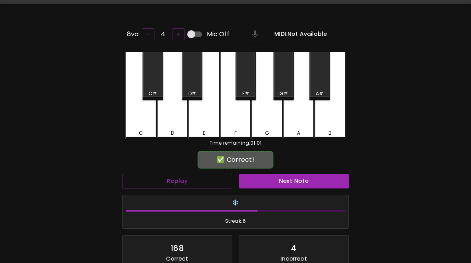
click at [140, 115] on div "C" at bounding box center [140, 96] width 31 height 88
click at [293, 182] on button "Next Note" at bounding box center [294, 181] width 110 height 15
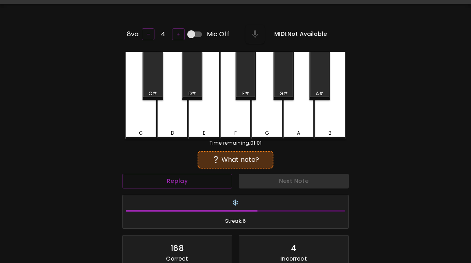
click at [294, 178] on button "Next Note" at bounding box center [294, 181] width 110 height 15
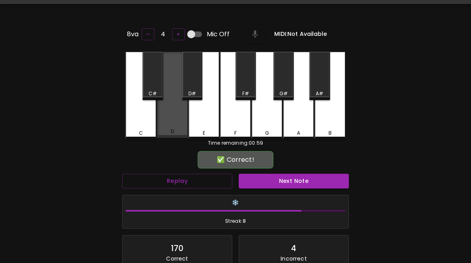
click at [293, 176] on button "Next Note" at bounding box center [294, 181] width 110 height 15
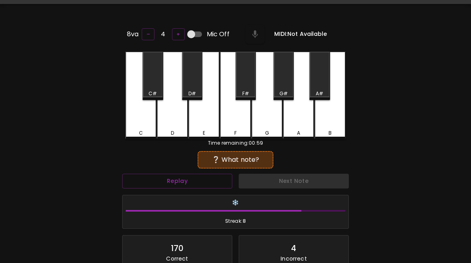
click at [287, 180] on button "Next Note" at bounding box center [294, 181] width 110 height 15
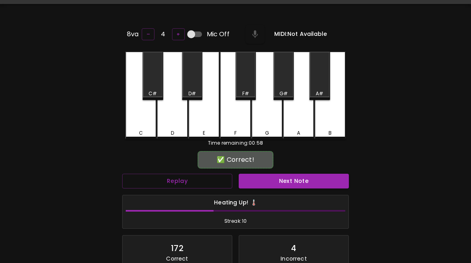
click at [286, 178] on button "Next Note" at bounding box center [294, 181] width 110 height 15
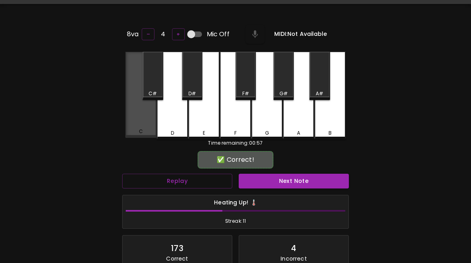
click at [291, 179] on button "Next Note" at bounding box center [294, 181] width 110 height 15
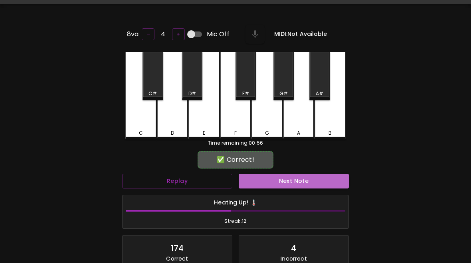
click at [291, 178] on button "Next Note" at bounding box center [294, 181] width 110 height 15
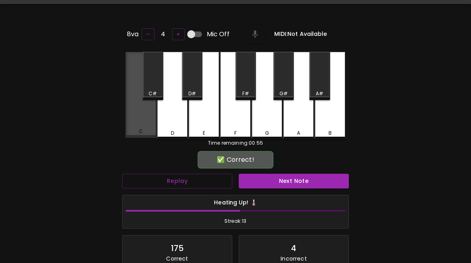
click at [133, 109] on div "C" at bounding box center [140, 95] width 31 height 86
click at [300, 177] on button "Next Note" at bounding box center [294, 181] width 110 height 15
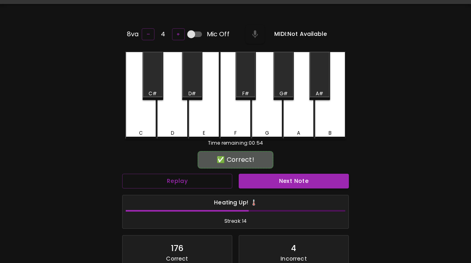
click at [293, 178] on button "Next Note" at bounding box center [294, 181] width 110 height 15
click at [297, 178] on button "Next Note" at bounding box center [294, 181] width 110 height 15
click at [161, 115] on div "D" at bounding box center [172, 96] width 31 height 88
click at [299, 174] on button "Next Note" at bounding box center [294, 181] width 110 height 15
click at [301, 180] on button "Next Note" at bounding box center [294, 181] width 110 height 15
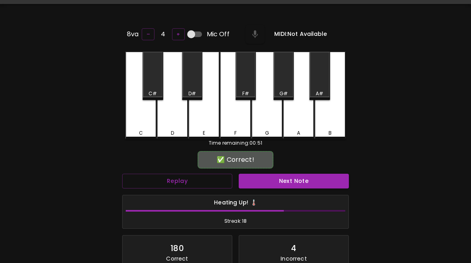
click at [295, 174] on button "Next Note" at bounding box center [294, 181] width 110 height 15
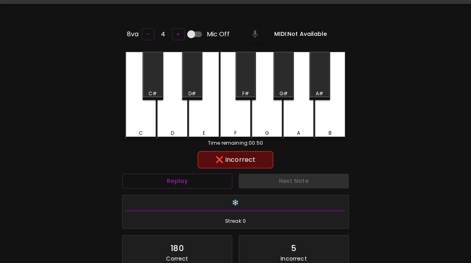
click at [138, 107] on div "C" at bounding box center [140, 96] width 31 height 88
click at [295, 179] on div "Next Note" at bounding box center [293, 181] width 117 height 21
click at [208, 180] on button "Replay" at bounding box center [177, 181] width 110 height 15
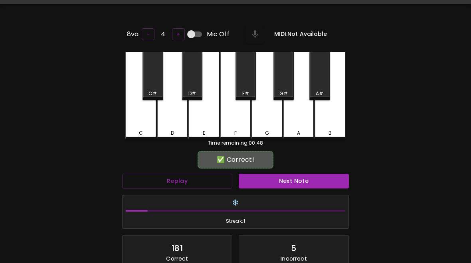
click at [303, 184] on button "Next Note" at bounding box center [294, 181] width 110 height 15
click at [178, 128] on div "D" at bounding box center [172, 96] width 31 height 88
click at [307, 186] on button "Next Note" at bounding box center [294, 181] width 110 height 15
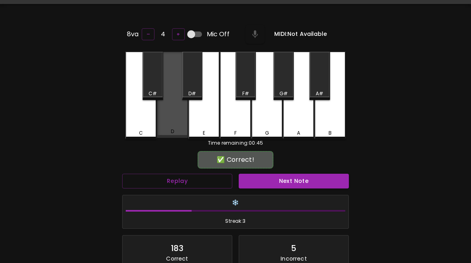
click at [171, 123] on div "D" at bounding box center [172, 95] width 31 height 86
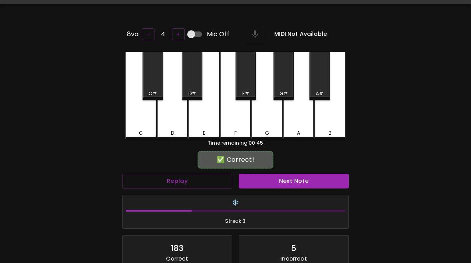
click at [299, 175] on button "Next Note" at bounding box center [294, 181] width 110 height 15
click at [146, 130] on div "C" at bounding box center [141, 133] width 30 height 7
click at [279, 176] on button "Next Note" at bounding box center [294, 181] width 110 height 15
click at [136, 127] on div "C" at bounding box center [140, 96] width 31 height 88
click at [321, 181] on button "Next Note" at bounding box center [294, 181] width 110 height 15
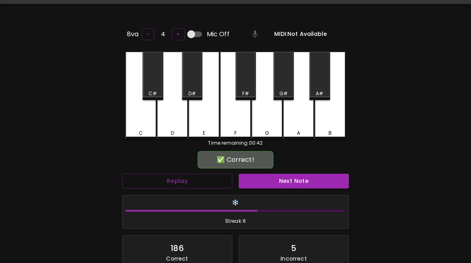
click at [139, 128] on div "C" at bounding box center [140, 96] width 31 height 88
click at [279, 180] on button "Next Note" at bounding box center [294, 181] width 110 height 15
click at [132, 125] on div "C" at bounding box center [140, 96] width 31 height 88
click at [282, 186] on button "Next Note" at bounding box center [294, 181] width 110 height 15
click at [166, 125] on div "D" at bounding box center [172, 96] width 31 height 88
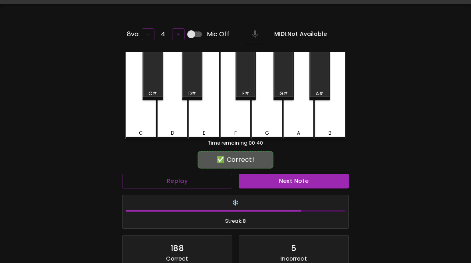
click at [289, 186] on button "Next Note" at bounding box center [294, 181] width 110 height 15
click at [293, 178] on button "Next Note" at bounding box center [294, 181] width 110 height 15
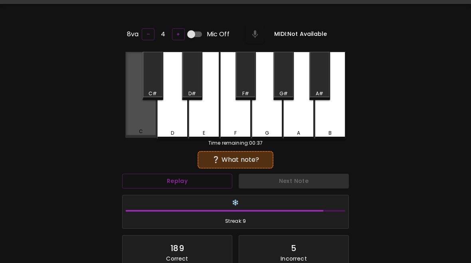
click at [301, 196] on div "❄️ Streak: 9" at bounding box center [236, 213] width 226 height 34
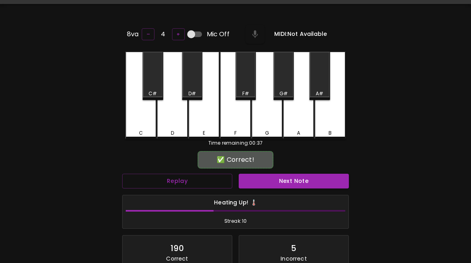
click at [291, 180] on button "Next Note" at bounding box center [294, 181] width 110 height 15
click at [297, 192] on div "Heating Up! 🌡️ Streak: 11" at bounding box center [235, 212] width 233 height 41
click at [295, 184] on button "Next Note" at bounding box center [294, 181] width 110 height 15
click at [301, 192] on div "Heating Up! 🌡️ Streak: 12" at bounding box center [235, 212] width 233 height 41
click at [300, 186] on button "Next Note" at bounding box center [294, 181] width 110 height 15
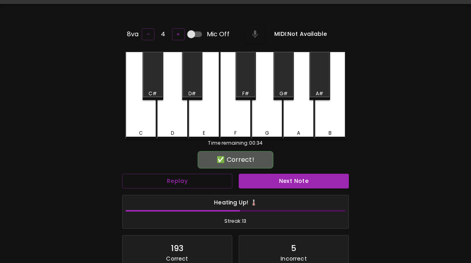
click at [165, 120] on div "D" at bounding box center [172, 96] width 31 height 88
click at [302, 186] on button "Next Note" at bounding box center [294, 181] width 110 height 15
click at [142, 125] on div "C" at bounding box center [140, 96] width 31 height 88
click at [304, 186] on button "Next Note" at bounding box center [294, 181] width 110 height 15
click at [146, 122] on div "C" at bounding box center [140, 96] width 31 height 88
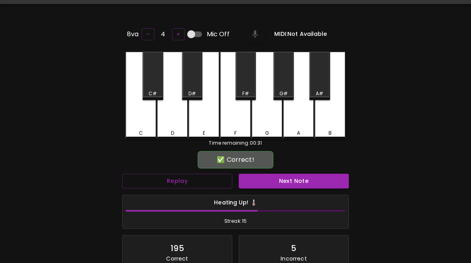
click at [303, 186] on button "Next Note" at bounding box center [294, 181] width 110 height 15
click at [148, 118] on div "C" at bounding box center [140, 96] width 31 height 88
click at [303, 185] on button "Next Note" at bounding box center [294, 181] width 110 height 15
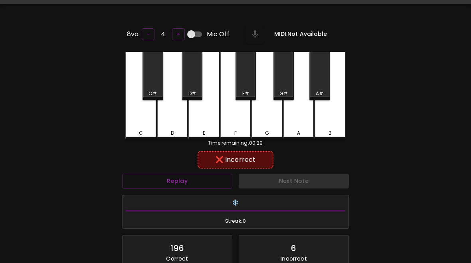
click at [174, 121] on div "D" at bounding box center [172, 96] width 31 height 88
click at [214, 185] on button "Replay" at bounding box center [177, 181] width 110 height 15
click at [211, 178] on button "Replay" at bounding box center [177, 181] width 110 height 15
click at [146, 125] on div "C" at bounding box center [140, 96] width 31 height 88
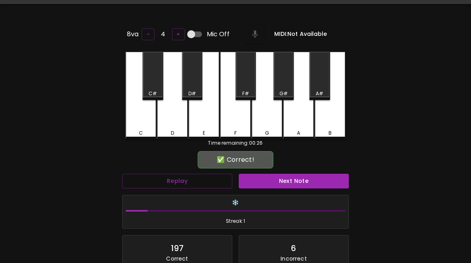
click at [302, 183] on button "Next Note" at bounding box center [294, 181] width 110 height 15
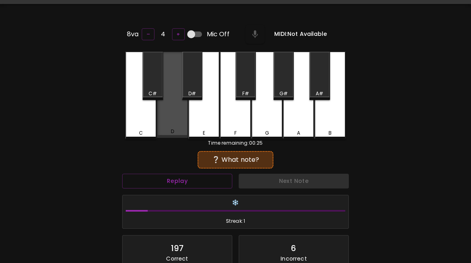
click at [166, 122] on div "D" at bounding box center [172, 95] width 31 height 86
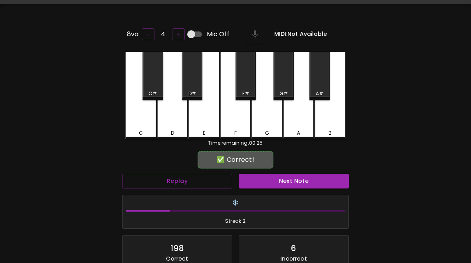
click at [307, 179] on button "Next Note" at bounding box center [294, 181] width 110 height 15
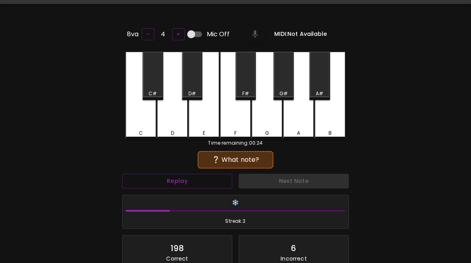
click at [137, 123] on div "C" at bounding box center [140, 96] width 31 height 88
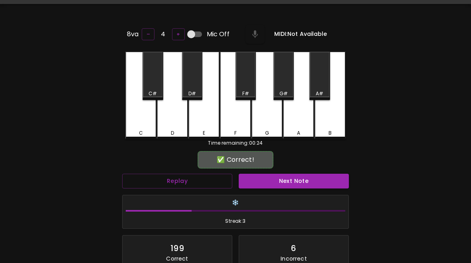
click at [298, 178] on button "Next Note" at bounding box center [294, 181] width 110 height 15
click at [175, 130] on div "D" at bounding box center [173, 133] width 30 height 7
click at [287, 185] on button "Next Note" at bounding box center [294, 181] width 110 height 15
click at [142, 124] on div "C" at bounding box center [140, 96] width 31 height 88
click at [294, 184] on button "Next Note" at bounding box center [294, 181] width 110 height 15
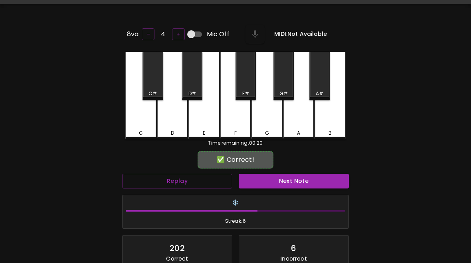
click at [147, 126] on div "C" at bounding box center [140, 96] width 31 height 88
click at [319, 178] on button "Next Note" at bounding box center [294, 181] width 110 height 15
click at [170, 115] on div "D" at bounding box center [172, 96] width 31 height 88
click at [303, 186] on button "Next Note" at bounding box center [294, 181] width 110 height 15
click at [176, 124] on div "D" at bounding box center [172, 96] width 31 height 88
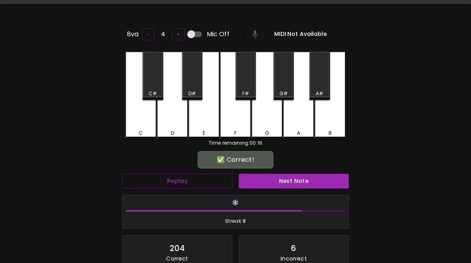
click at [313, 182] on button "Next Note" at bounding box center [294, 181] width 110 height 15
click at [176, 125] on div "D" at bounding box center [172, 96] width 31 height 88
click at [297, 184] on button "Next Note" at bounding box center [294, 181] width 110 height 15
click at [170, 126] on div "D" at bounding box center [172, 96] width 31 height 88
click at [286, 181] on button "Next Note" at bounding box center [294, 181] width 110 height 15
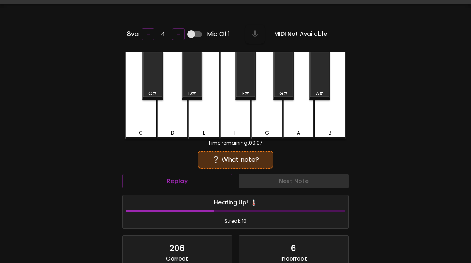
click at [140, 131] on div "C" at bounding box center [141, 133] width 4 height 7
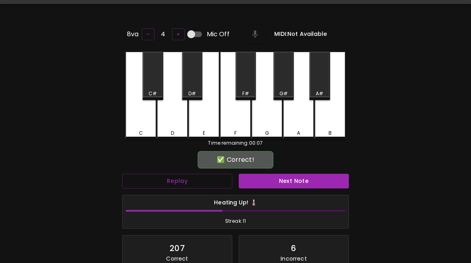
click at [277, 183] on button "Next Note" at bounding box center [294, 181] width 110 height 15
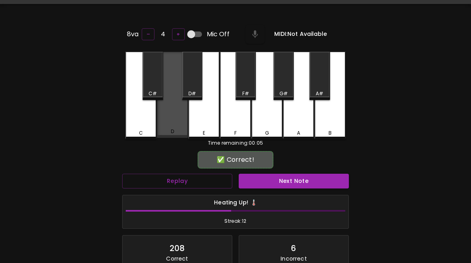
click at [175, 130] on div "D" at bounding box center [173, 131] width 30 height 7
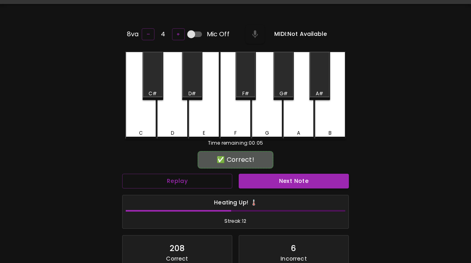
click at [251, 184] on button "Next Note" at bounding box center [294, 181] width 110 height 15
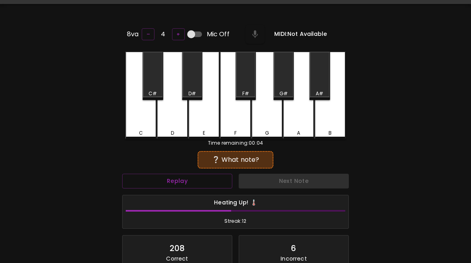
click at [189, 178] on button "Replay" at bounding box center [177, 181] width 110 height 15
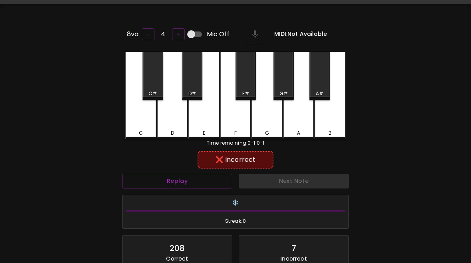
click at [175, 130] on div "D" at bounding box center [173, 133] width 30 height 7
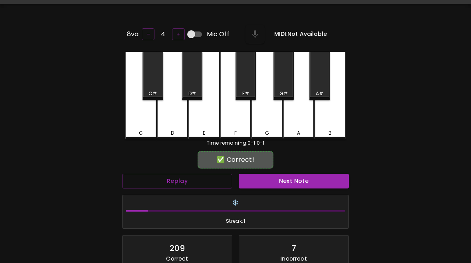
click at [153, 131] on div "C" at bounding box center [141, 133] width 30 height 7
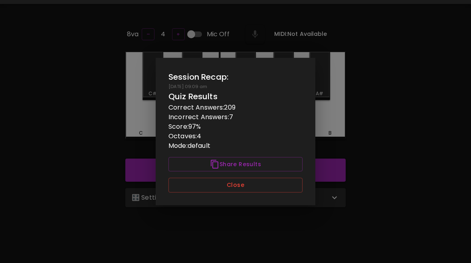
click at [272, 172] on button "Share Results" at bounding box center [235, 164] width 134 height 15
click at [260, 188] on button "Close" at bounding box center [235, 185] width 134 height 15
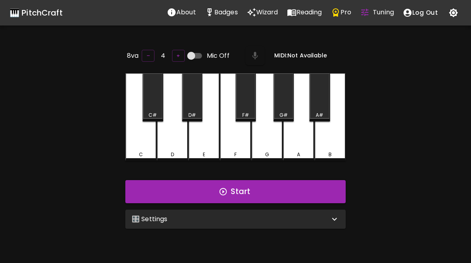
click at [222, 15] on p "Badges" at bounding box center [226, 13] width 24 height 10
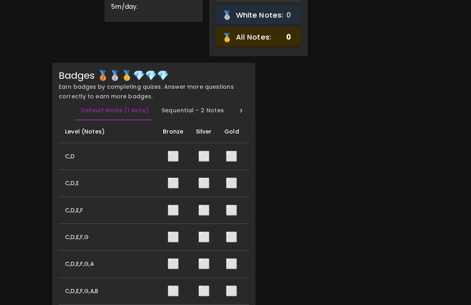
scroll to position [113, 0]
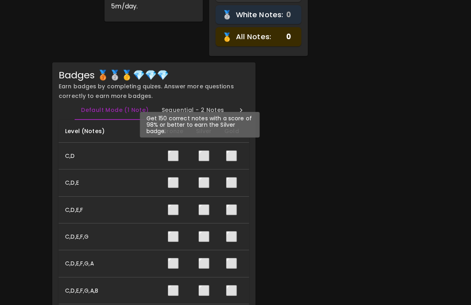
click at [204, 149] on span "⬜" at bounding box center [204, 155] width 12 height 13
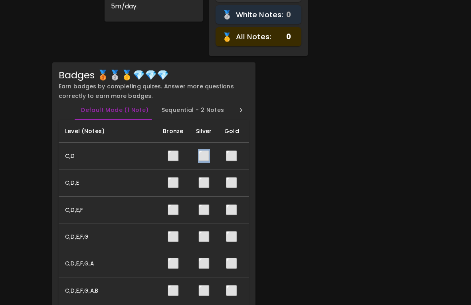
click at [169, 153] on span "⬜" at bounding box center [173, 155] width 12 height 13
click at [171, 152] on span "⬜" at bounding box center [173, 155] width 12 height 13
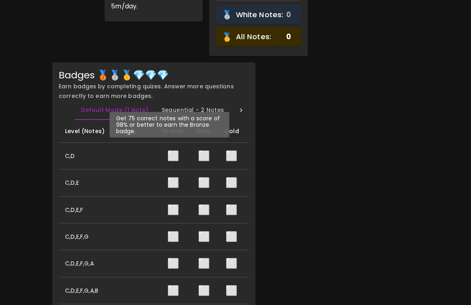
click at [198, 154] on span "⬜" at bounding box center [204, 155] width 12 height 13
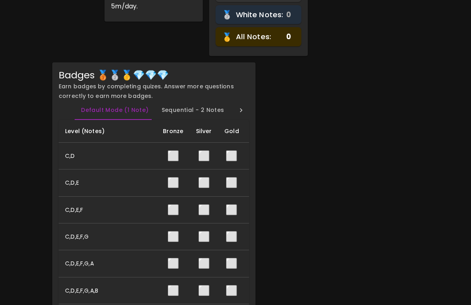
click at [225, 160] on span "⬜" at bounding box center [231, 155] width 12 height 13
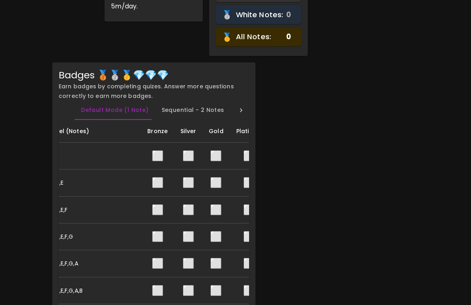
click at [234, 154] on td "⬜" at bounding box center [249, 155] width 38 height 27
click at [243, 153] on span "⬜" at bounding box center [249, 155] width 12 height 13
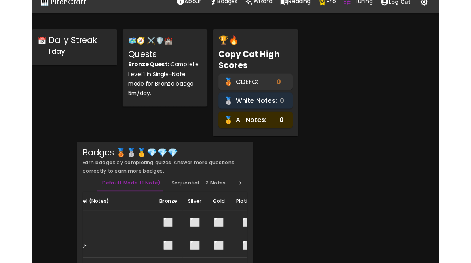
scroll to position [0, 0]
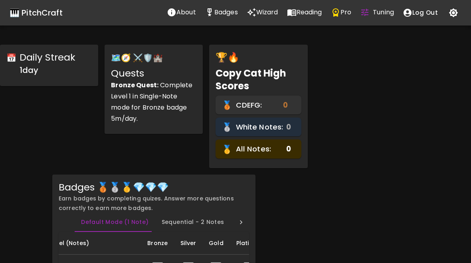
click at [42, 6] on div "🎹 PitchCraft" at bounding box center [36, 12] width 53 height 13
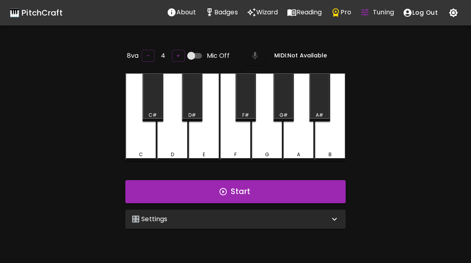
click at [221, 188] on icon "button" at bounding box center [223, 192] width 9 height 9
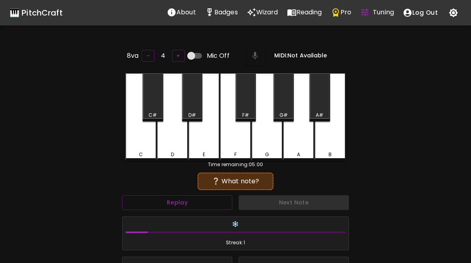
click at [184, 197] on button "Replay" at bounding box center [177, 203] width 110 height 15
click at [194, 198] on button "Replay" at bounding box center [177, 203] width 110 height 15
click at [193, 198] on button "Replay" at bounding box center [177, 203] width 110 height 15
click at [196, 198] on button "Replay" at bounding box center [177, 203] width 110 height 15
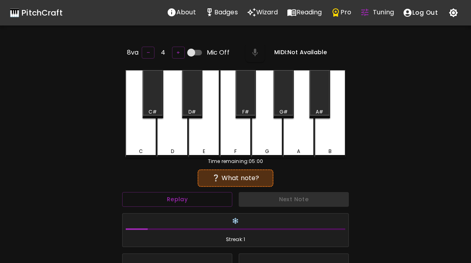
scroll to position [3, 0]
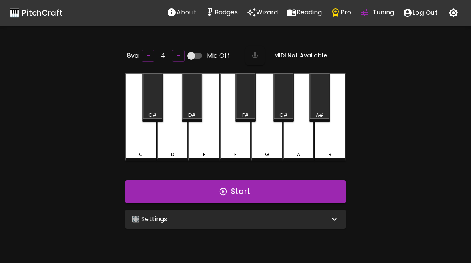
click at [213, 224] on div "🎛️ Settings" at bounding box center [235, 219] width 220 height 19
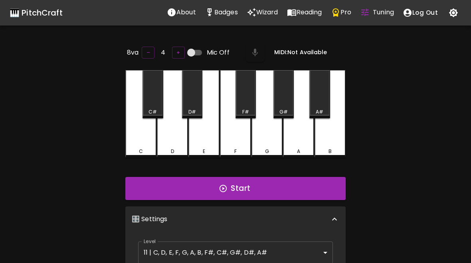
scroll to position [3, 0]
click at [227, 253] on body "🎹 PitchCraft About Badges Wizard Reading Pro Tuning Log Out 8va – 4 + Mic Off M…" at bounding box center [235, 264] width 471 height 529
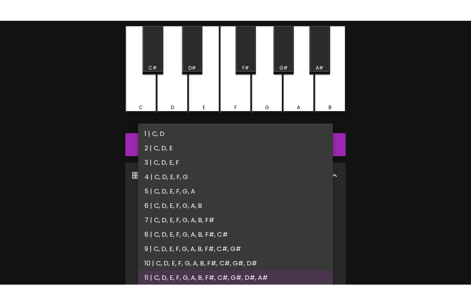
scroll to position [66, 0]
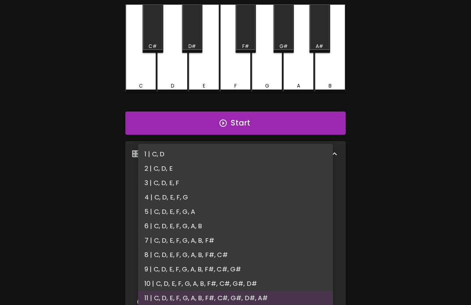
click at [159, 157] on li "1 | C, D" at bounding box center [235, 154] width 195 height 14
type input "1"
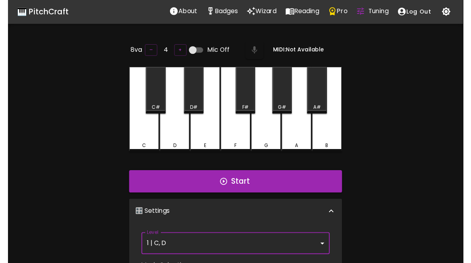
scroll to position [0, 0]
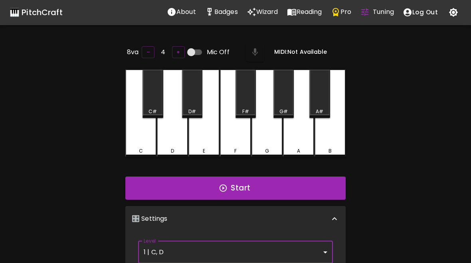
click at [229, 190] on button "Start" at bounding box center [235, 188] width 220 height 23
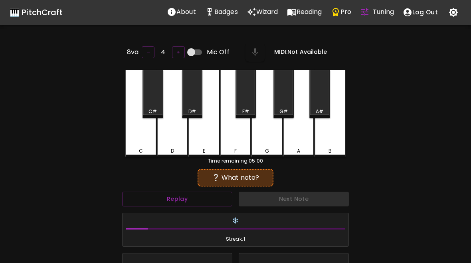
click at [198, 198] on button "Replay" at bounding box center [177, 199] width 110 height 15
click at [140, 140] on div "C" at bounding box center [140, 114] width 31 height 88
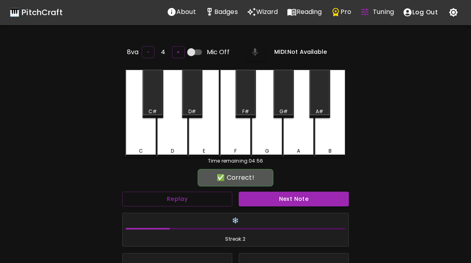
click at [144, 139] on div "C" at bounding box center [140, 114] width 31 height 88
click at [299, 202] on button "Next Note" at bounding box center [294, 199] width 110 height 15
click at [144, 141] on div "C" at bounding box center [140, 114] width 31 height 88
click at [293, 204] on button "Next Note" at bounding box center [294, 199] width 110 height 15
click at [148, 141] on div "C" at bounding box center [140, 114] width 31 height 88
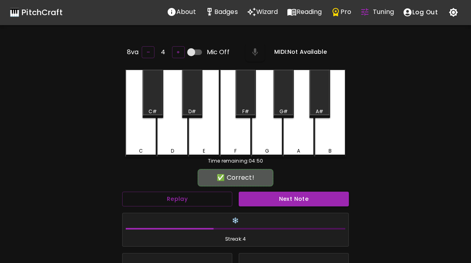
click at [289, 204] on button "Next Note" at bounding box center [294, 199] width 110 height 15
click at [146, 136] on div "C" at bounding box center [140, 114] width 31 height 88
click at [286, 202] on button "Next Note" at bounding box center [294, 199] width 110 height 15
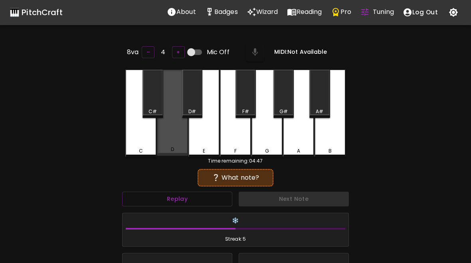
click at [179, 133] on div "D" at bounding box center [172, 113] width 31 height 86
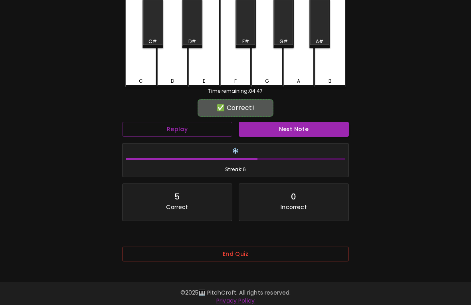
scroll to position [0, 0]
click at [252, 256] on button "End Quiz" at bounding box center [235, 253] width 227 height 15
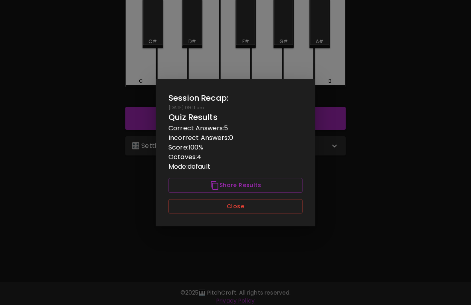
click at [268, 211] on button "Close" at bounding box center [235, 206] width 134 height 15
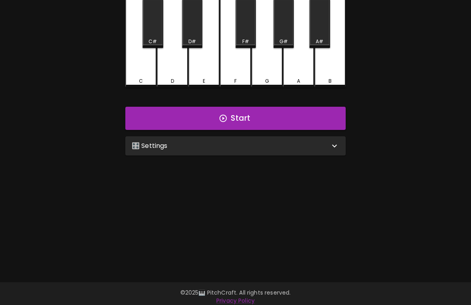
click at [206, 150] on div "🎛️ Settings" at bounding box center [235, 145] width 220 height 19
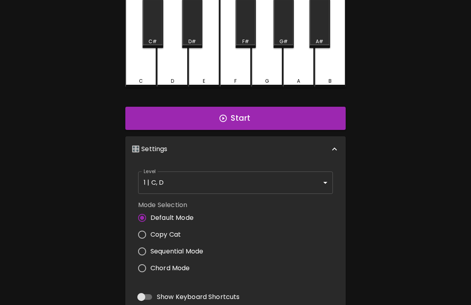
click at [179, 226] on label "Copy Cat" at bounding box center [168, 234] width 69 height 17
click at [150, 226] on input "Copy Cat" at bounding box center [142, 234] width 17 height 17
radio input "true"
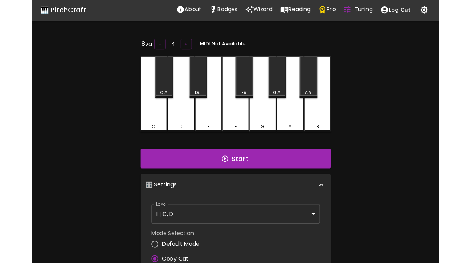
scroll to position [1, 0]
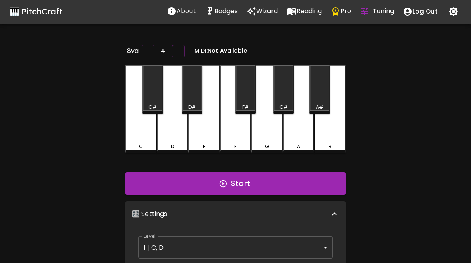
click at [242, 193] on button "Start" at bounding box center [235, 183] width 220 height 23
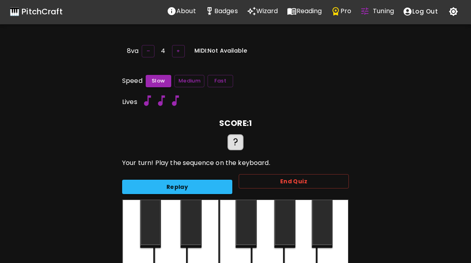
click at [142, 261] on div at bounding box center [138, 244] width 32 height 88
click at [135, 255] on div at bounding box center [138, 244] width 32 height 88
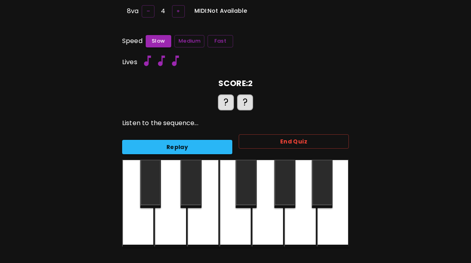
scroll to position [41, 0]
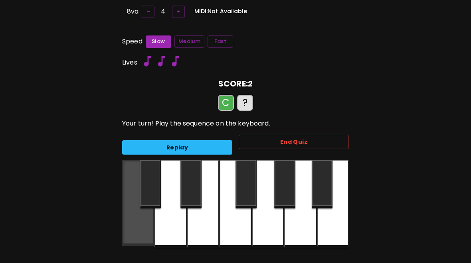
click at [136, 231] on div at bounding box center [138, 203] width 32 height 86
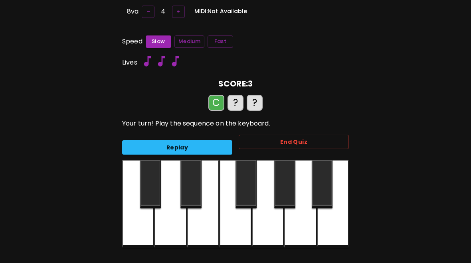
click at [142, 228] on div at bounding box center [138, 204] width 32 height 88
click at [175, 224] on div at bounding box center [170, 204] width 32 height 88
click at [139, 226] on div at bounding box center [138, 204] width 32 height 88
click at [170, 218] on div at bounding box center [170, 204] width 32 height 88
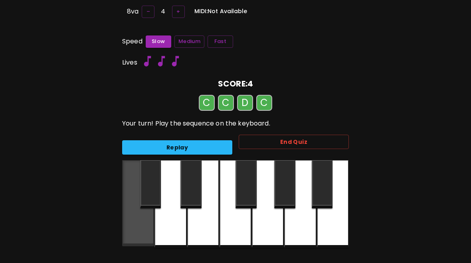
click at [142, 229] on div at bounding box center [138, 203] width 32 height 86
